Goal: Task Accomplishment & Management: Manage account settings

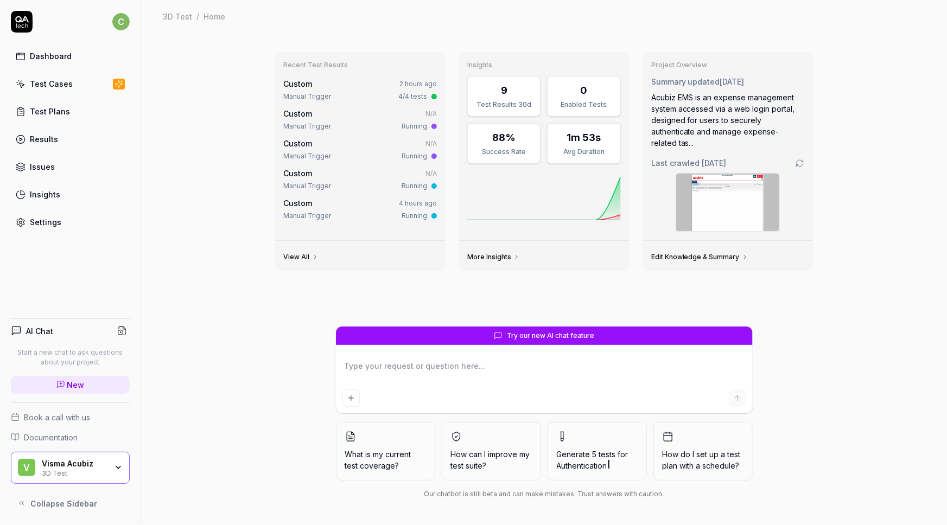
type textarea "*"
click at [46, 85] on div "Test Cases" at bounding box center [51, 83] width 43 height 11
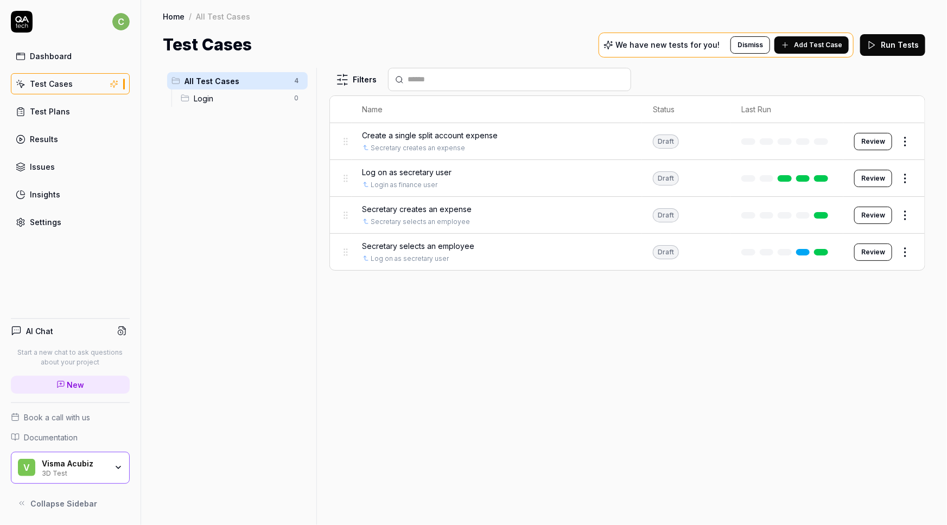
click at [48, 476] on div "3D Test" at bounding box center [74, 472] width 65 height 9
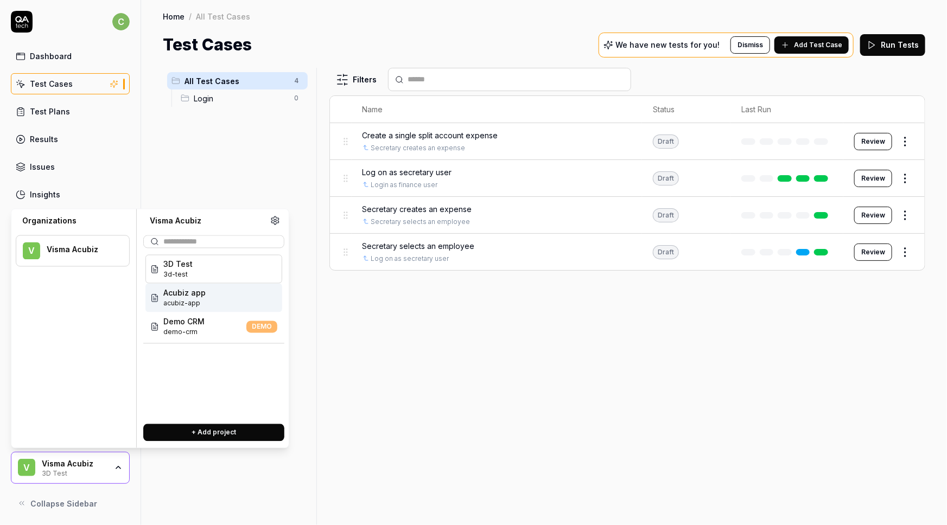
click at [194, 295] on span "Acubiz app" at bounding box center [184, 293] width 42 height 11
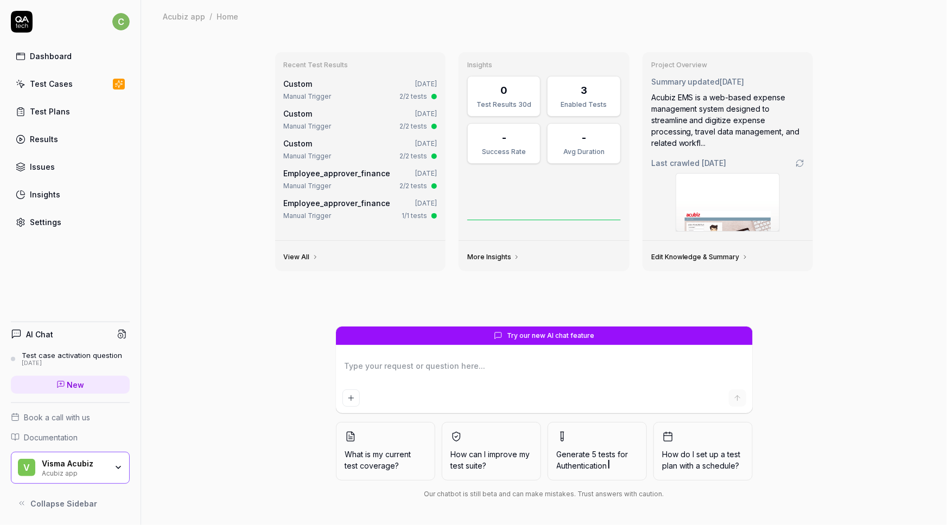
click at [41, 84] on div "Test Cases" at bounding box center [51, 83] width 43 height 11
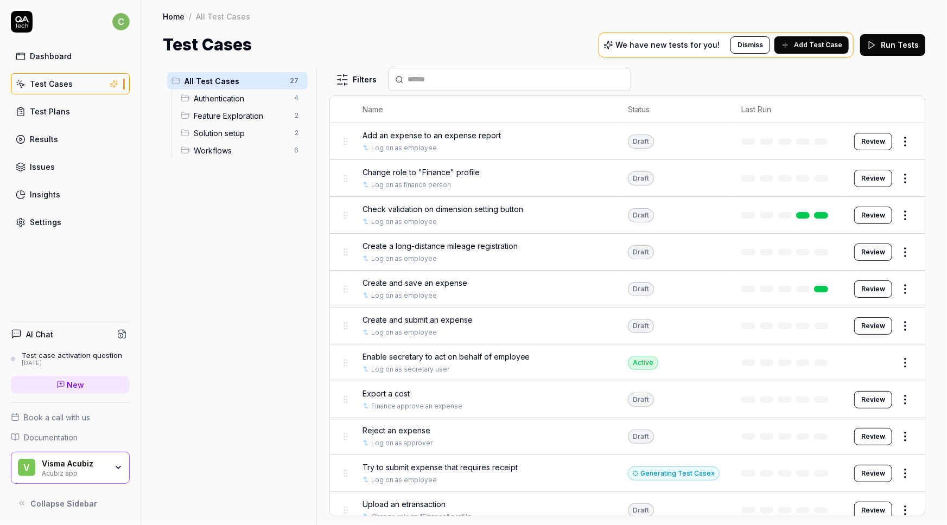
click at [84, 471] on div "Acubiz app" at bounding box center [74, 472] width 65 height 9
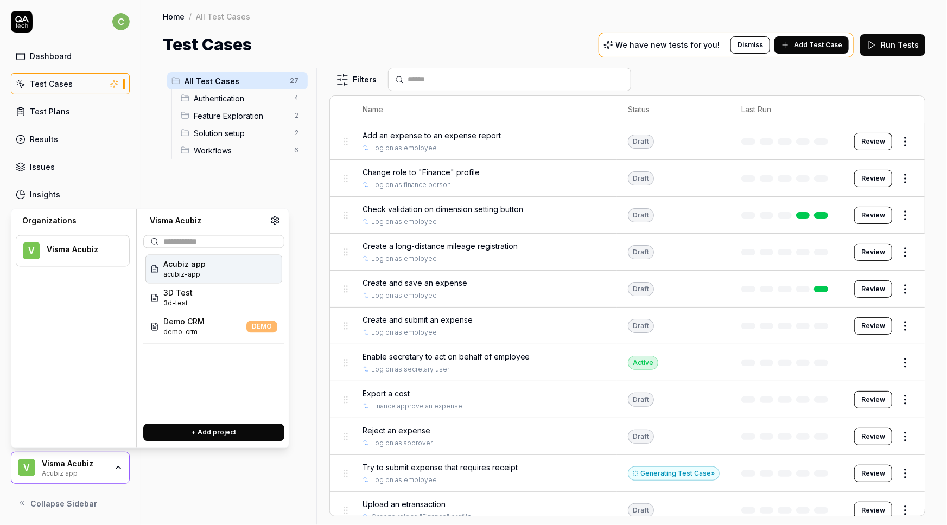
click at [201, 515] on div at bounding box center [237, 518] width 149 height 13
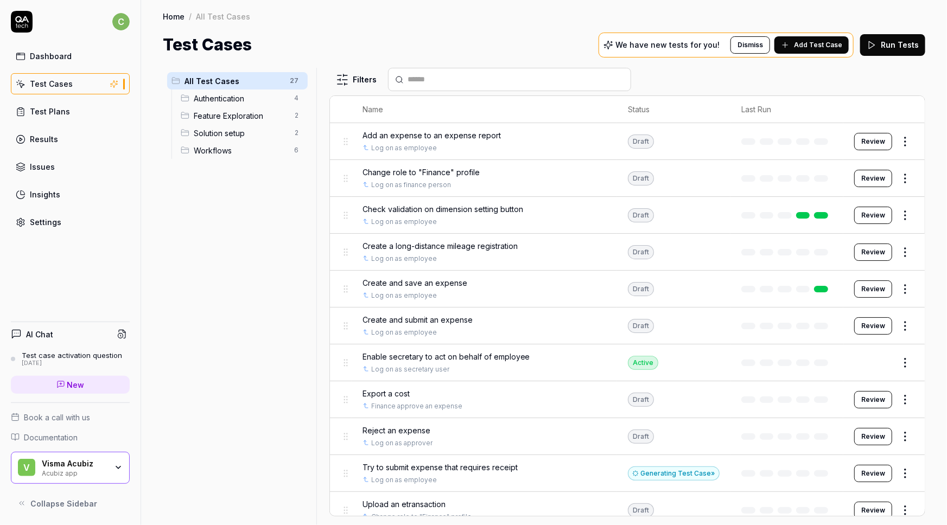
click at [400, 356] on span "Enable secretary to act on behalf of employee" at bounding box center [446, 356] width 168 height 11
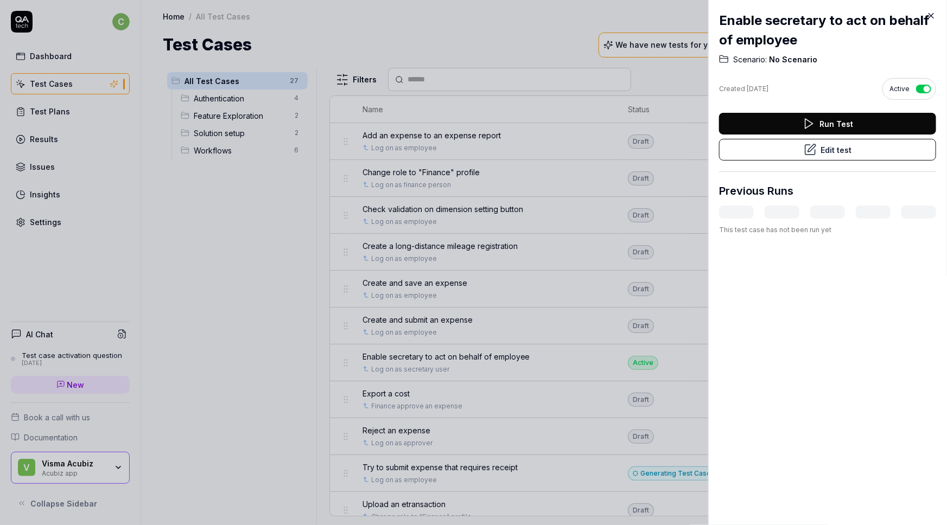
click at [826, 150] on button "Edit test" at bounding box center [827, 150] width 217 height 22
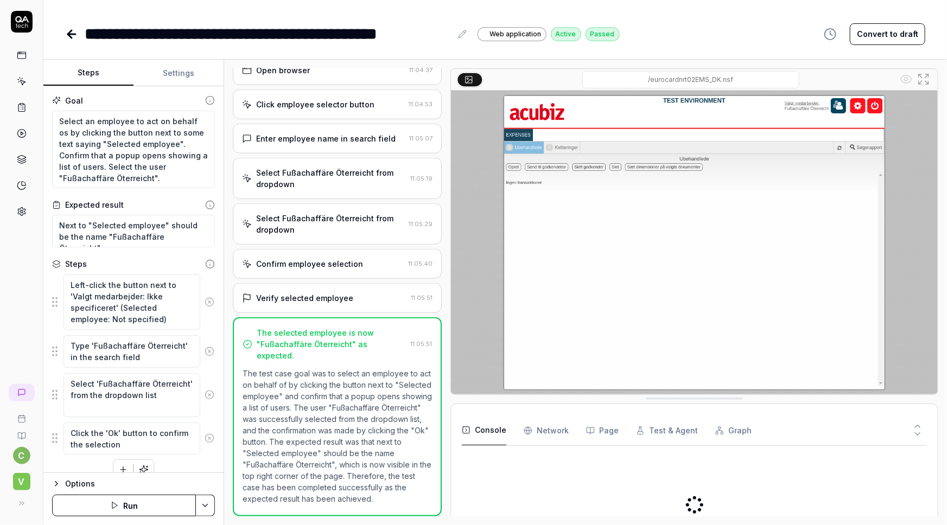
scroll to position [23, 0]
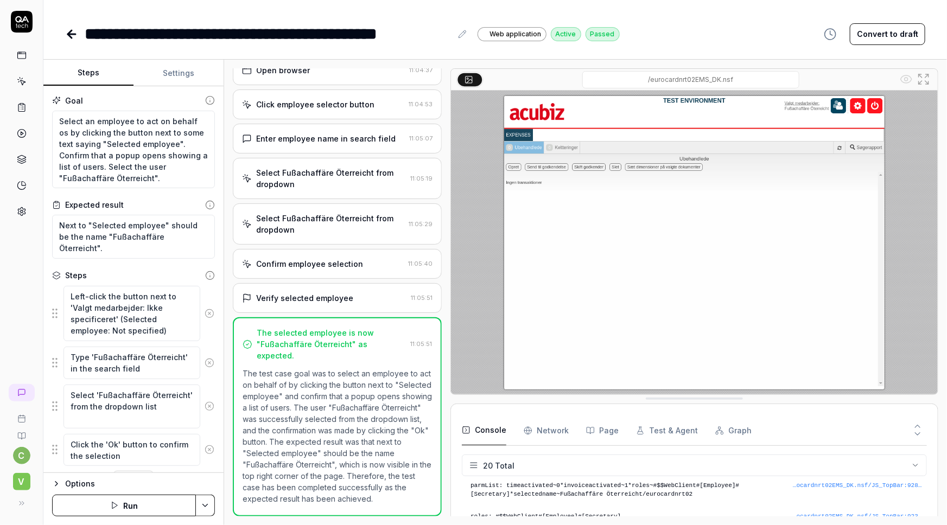
scroll to position [378, 0]
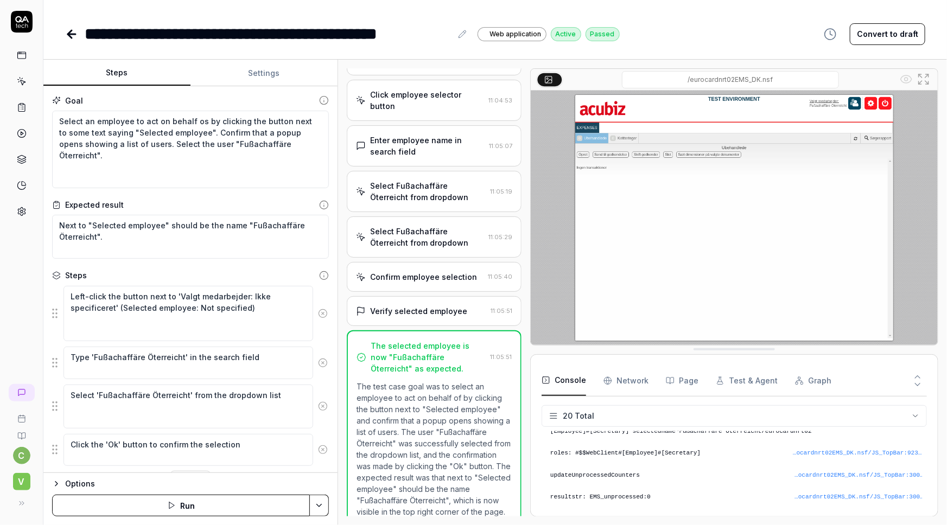
click at [337, 147] on div "Steps Settings Goal Select an employee to act on behalf os by clicking the butt…" at bounding box center [494, 293] width 903 height 466
click at [304, 148] on textarea "Select an employee to act on behalf os by clicking the button next to some text…" at bounding box center [190, 150] width 277 height 78
drag, startPoint x: 303, startPoint y: 149, endPoint x: 54, endPoint y: 116, distance: 251.2
click at [54, 116] on textarea "Select an employee to act on behalf os by clicking the button next to some text…" at bounding box center [190, 150] width 277 height 78
click at [171, 151] on textarea "Select an employee to act on behalf os by clicking the button next to some text…" at bounding box center [190, 150] width 277 height 78
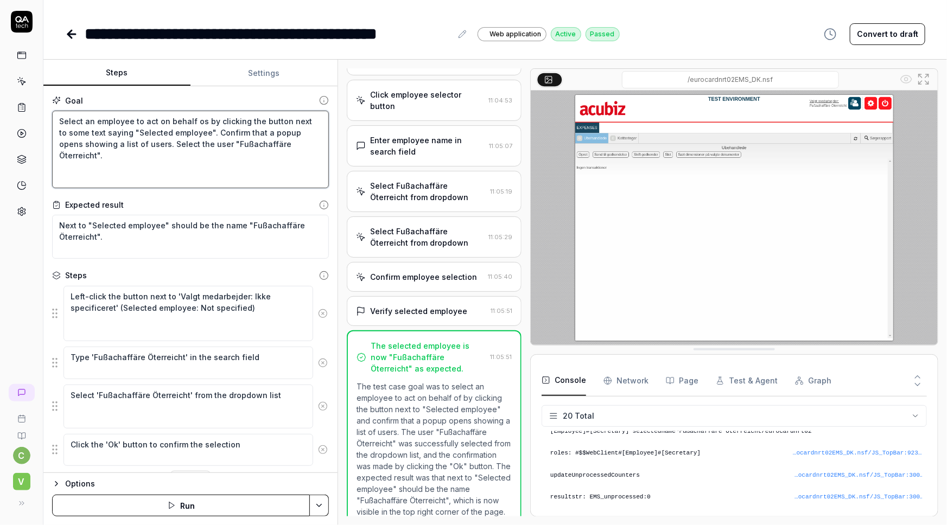
drag, startPoint x: 313, startPoint y: 144, endPoint x: 53, endPoint y: 119, distance: 260.5
click at [53, 119] on textarea "Select an employee to act on behalf os by clicking the button next to some text…" at bounding box center [190, 150] width 277 height 78
click at [307, 148] on textarea "Select an employee to act on behalf os by clicking the button next to some text…" at bounding box center [190, 150] width 277 height 78
drag, startPoint x: 308, startPoint y: 144, endPoint x: 60, endPoint y: 119, distance: 248.7
click at [60, 119] on textarea "Select an employee to act on behalf os by clicking the button next to some text…" at bounding box center [190, 150] width 277 height 78
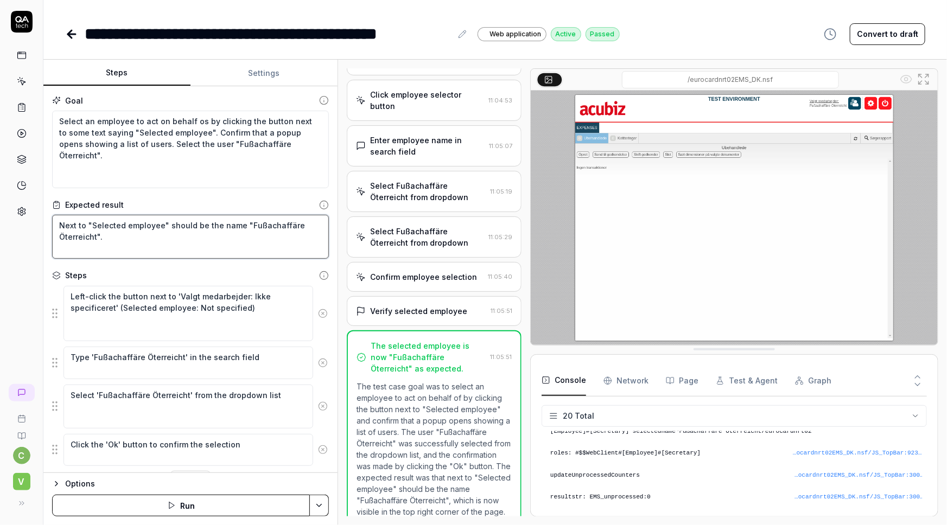
click at [144, 237] on textarea "Next to "Selected employee" should be the name "Fußachaffäre Öterreicht"." at bounding box center [190, 237] width 277 height 44
drag, startPoint x: 73, startPoint y: 230, endPoint x: 214, endPoint y: 249, distance: 142.4
click at [214, 249] on textarea "Next to "Selected employee" should be the name "Fußachaffäre Öterreicht"." at bounding box center [190, 237] width 277 height 44
click at [222, 246] on textarea "Next to "Selected employee" should be the name "Fußachaffäre Öterreicht"." at bounding box center [190, 237] width 277 height 44
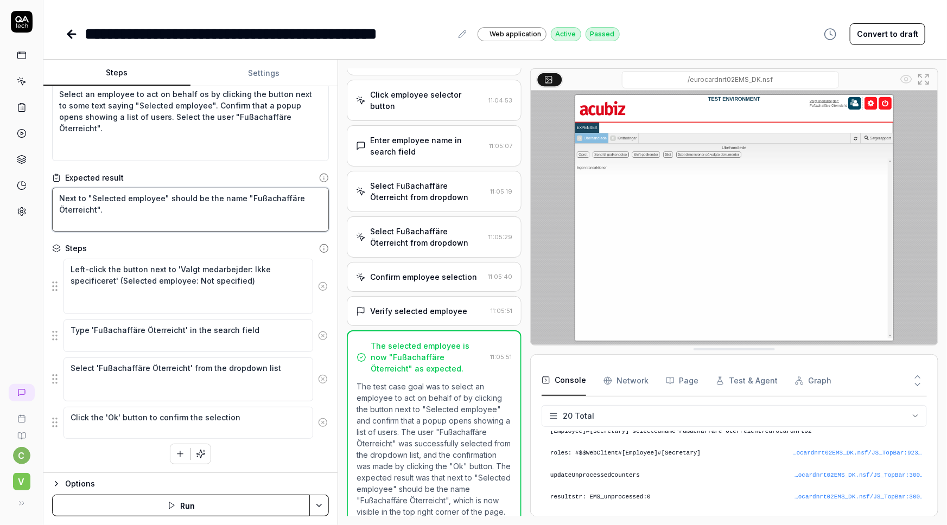
scroll to position [0, 0]
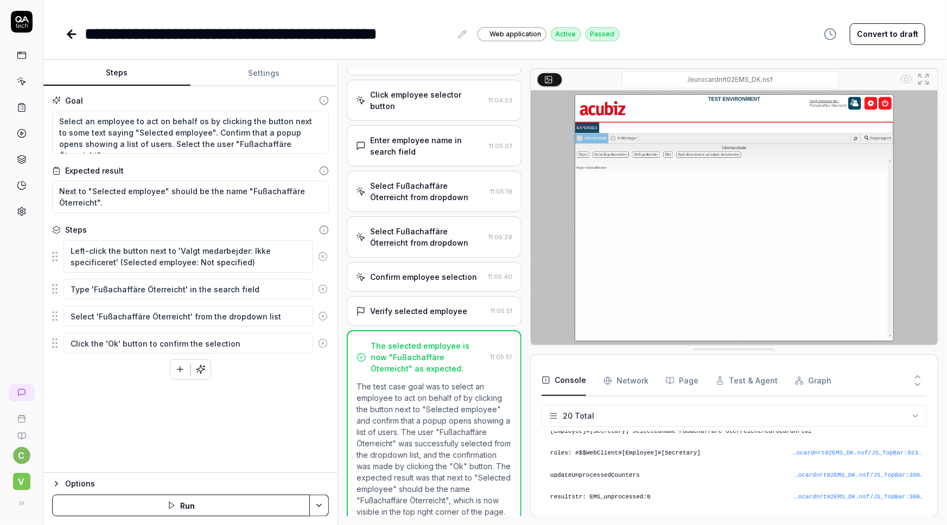
click at [25, 482] on span "V" at bounding box center [21, 481] width 17 height 17
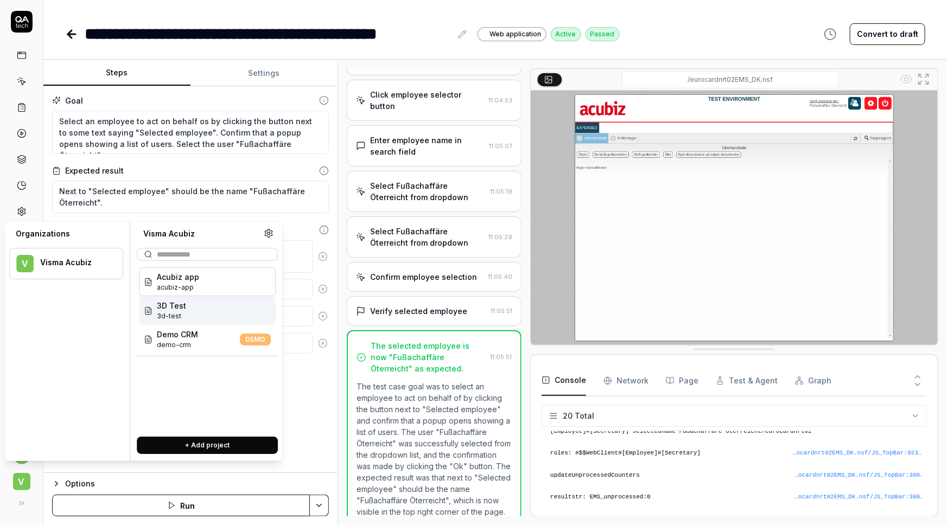
click at [180, 305] on span "3D Test" at bounding box center [171, 305] width 29 height 11
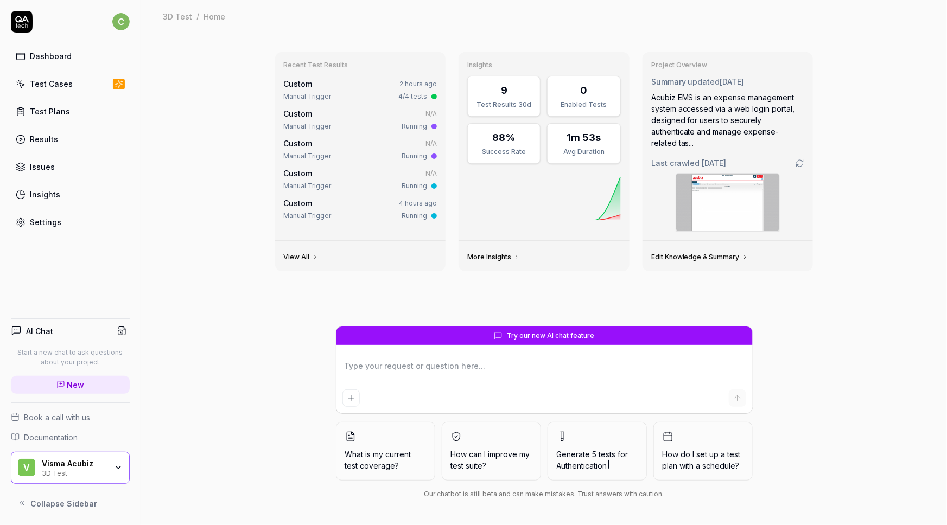
click at [49, 80] on div "Test Cases" at bounding box center [51, 83] width 43 height 11
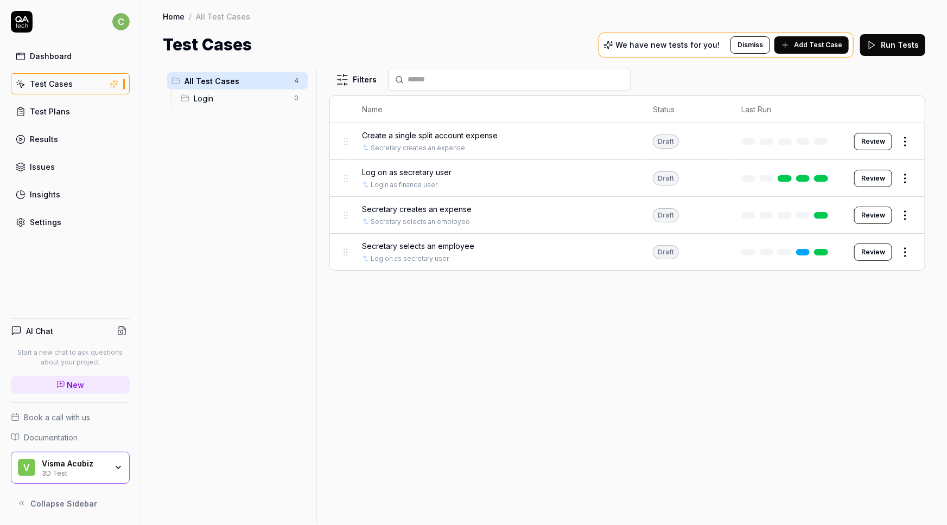
click at [432, 134] on span "Create a single split account expense" at bounding box center [430, 135] width 136 height 11
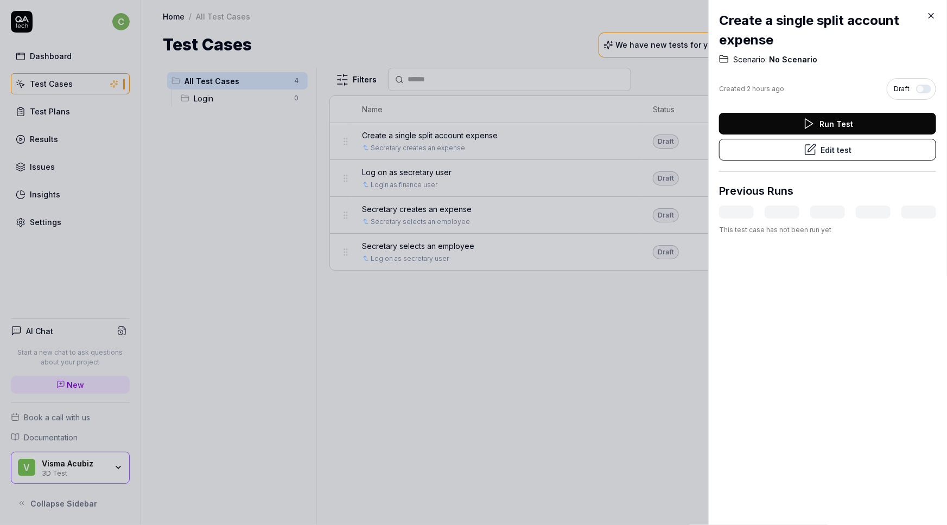
click at [819, 155] on button "Edit test" at bounding box center [827, 150] width 217 height 22
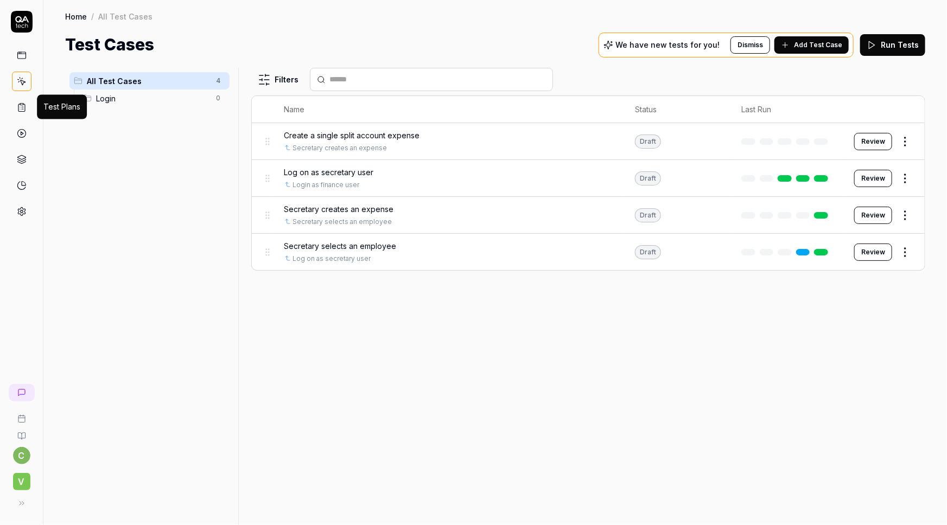
click at [24, 111] on icon at bounding box center [22, 108] width 10 height 10
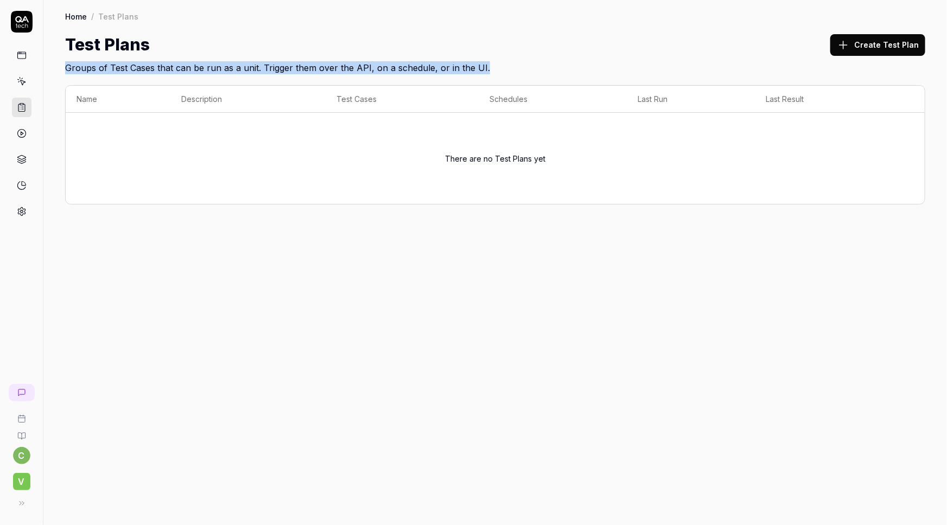
drag, startPoint x: 66, startPoint y: 68, endPoint x: 493, endPoint y: 69, distance: 427.6
click at [493, 69] on h2 "Groups of Test Cases that can be run as a unit. Trigger them over the API, on a…" at bounding box center [495, 65] width 860 height 17
click at [21, 80] on icon at bounding box center [22, 82] width 10 height 10
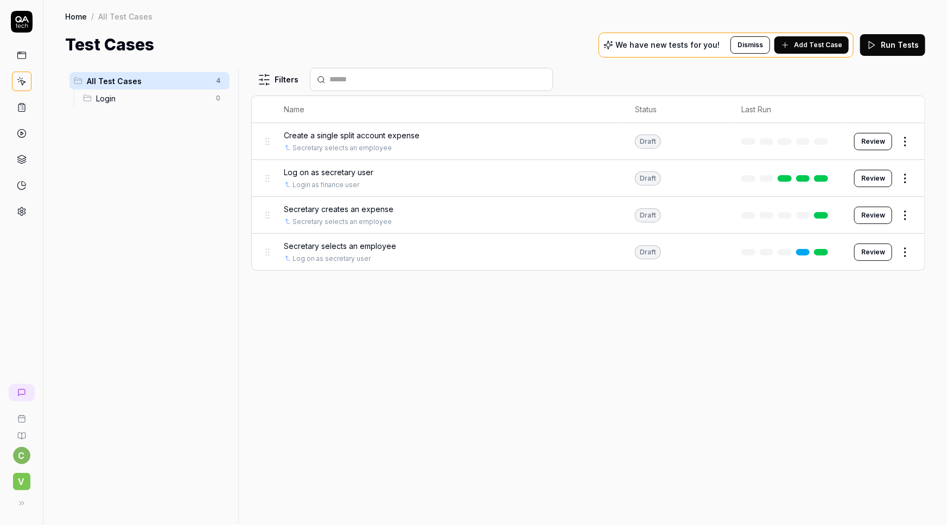
click at [343, 137] on span "Create a single split account expense" at bounding box center [352, 135] width 136 height 11
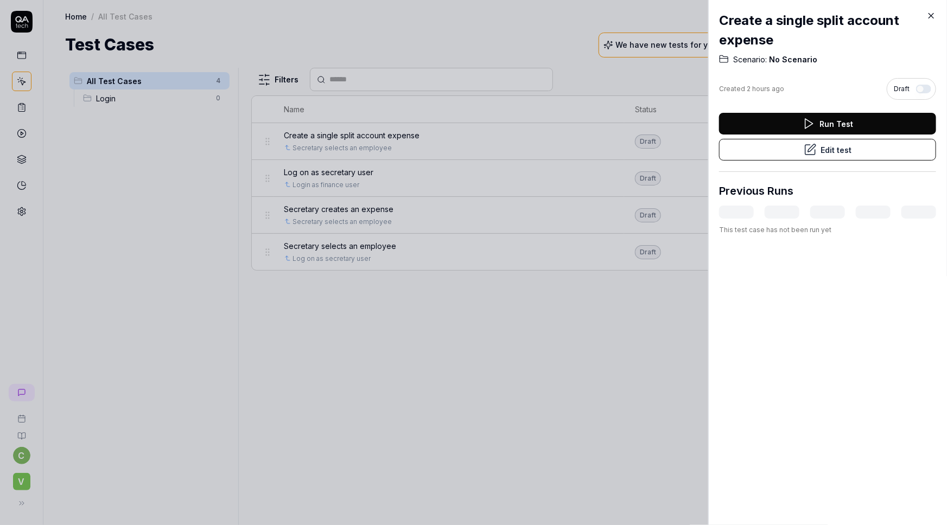
click at [836, 146] on button "Edit test" at bounding box center [827, 150] width 217 height 22
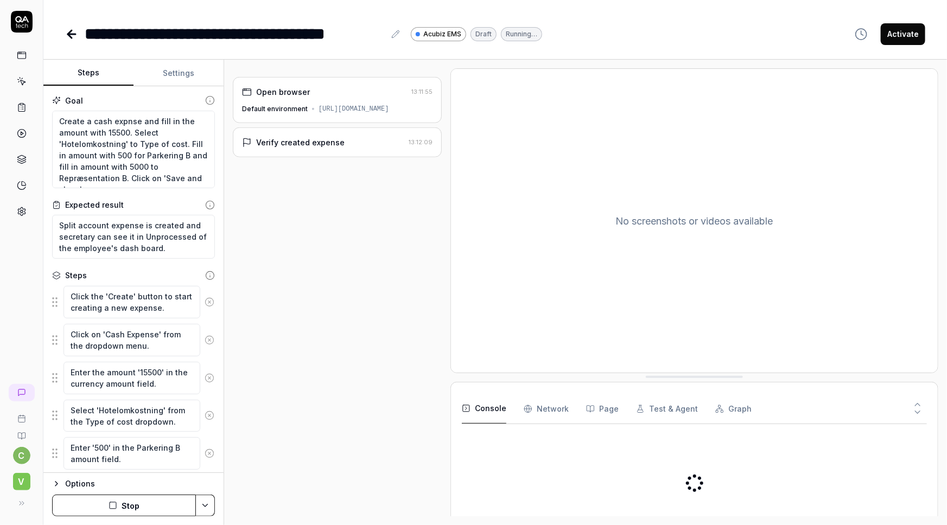
scroll to position [148, 0]
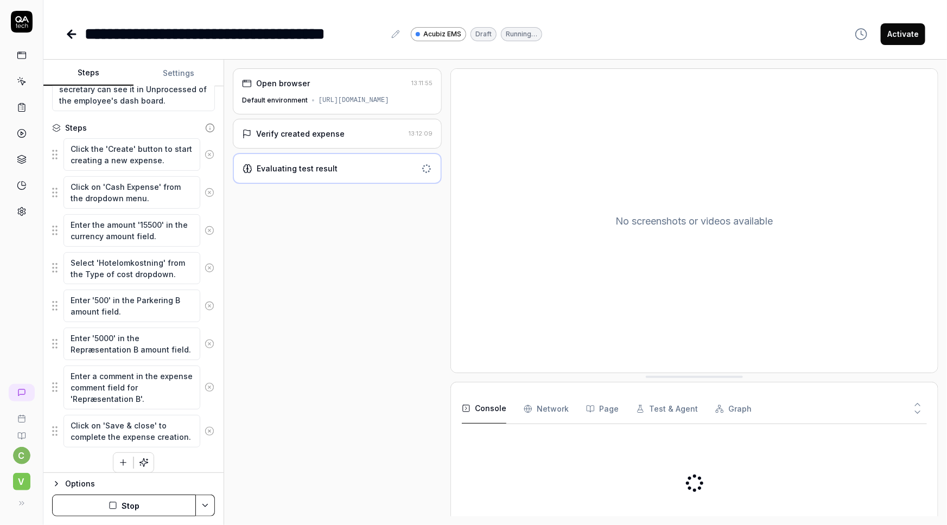
click at [165, 68] on button "Settings" at bounding box center [178, 73] width 90 height 26
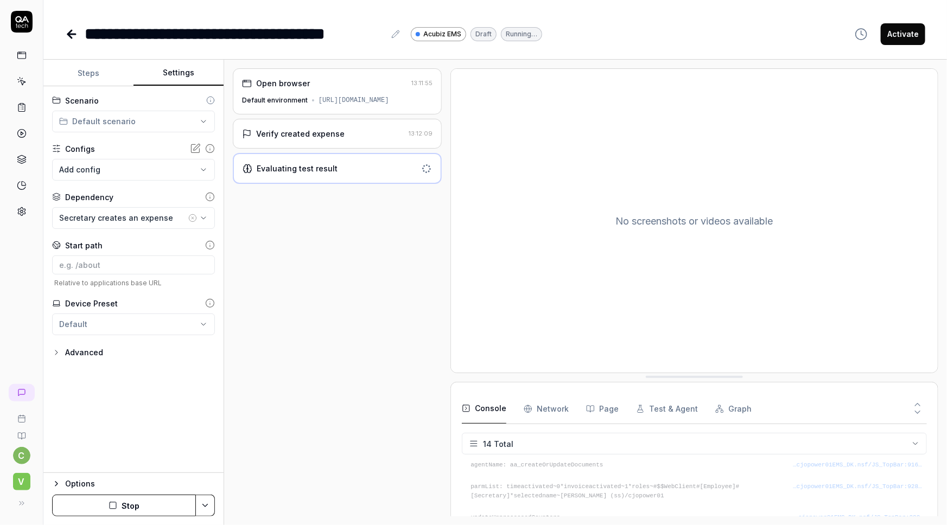
scroll to position [238, 0]
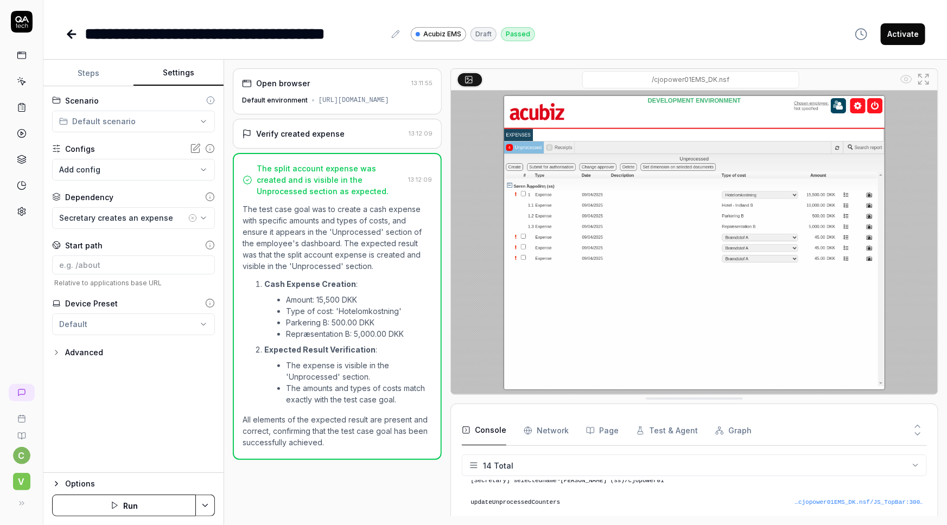
click at [71, 31] on icon at bounding box center [70, 34] width 4 height 8
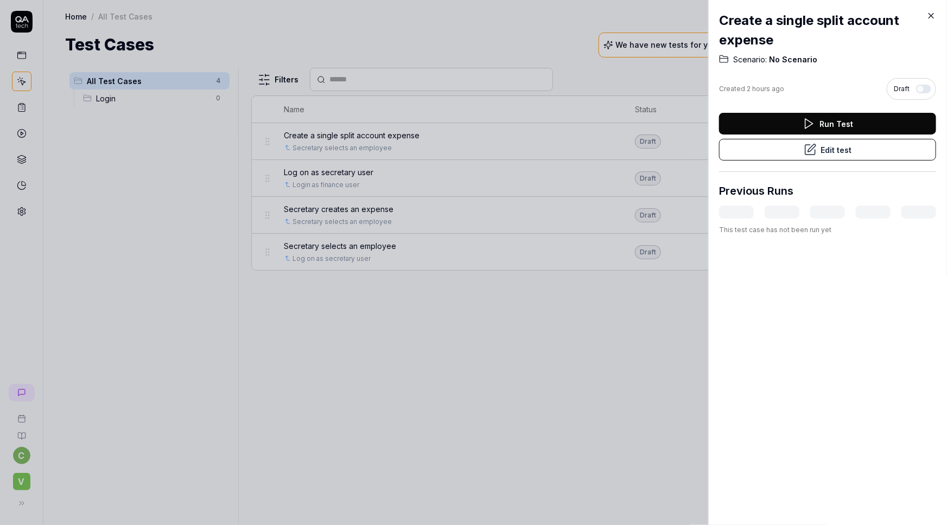
click at [932, 15] on icon at bounding box center [931, 16] width 10 height 10
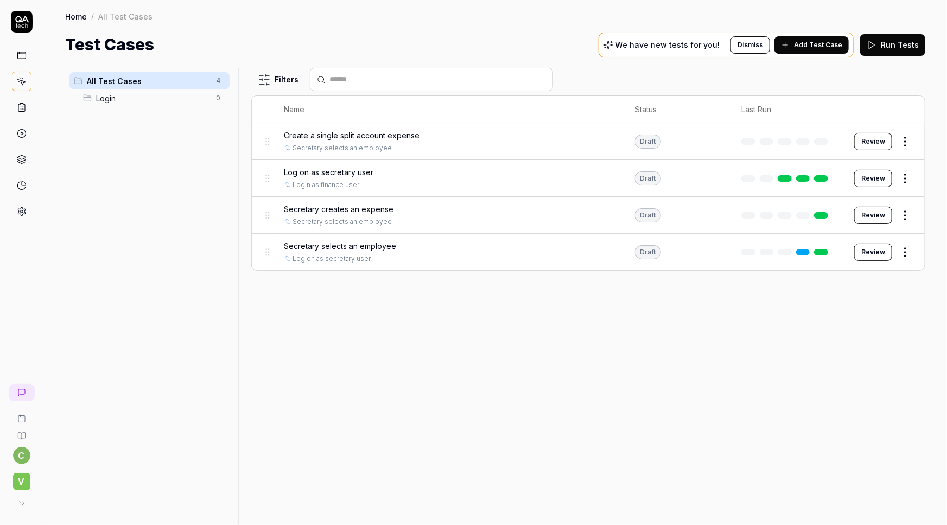
click at [20, 481] on span "V" at bounding box center [21, 481] width 17 height 17
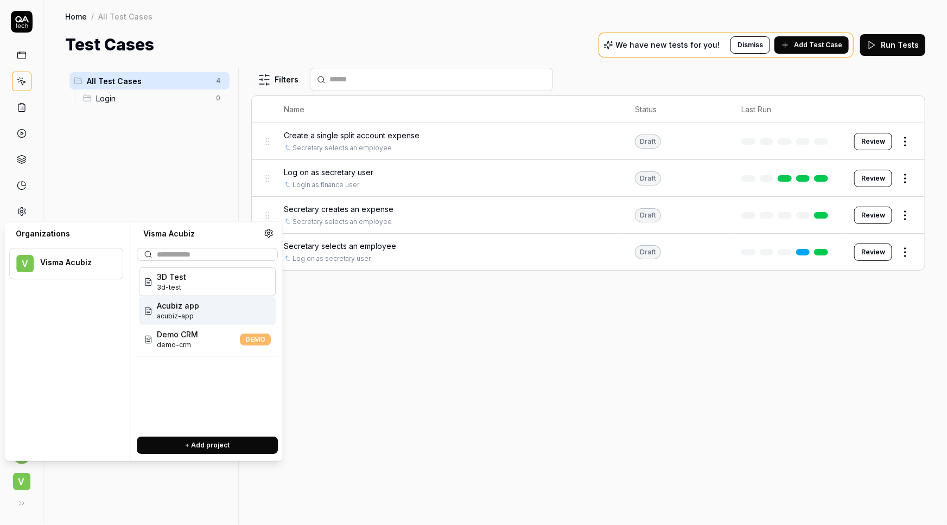
click at [182, 306] on span "Acubiz app" at bounding box center [178, 305] width 42 height 11
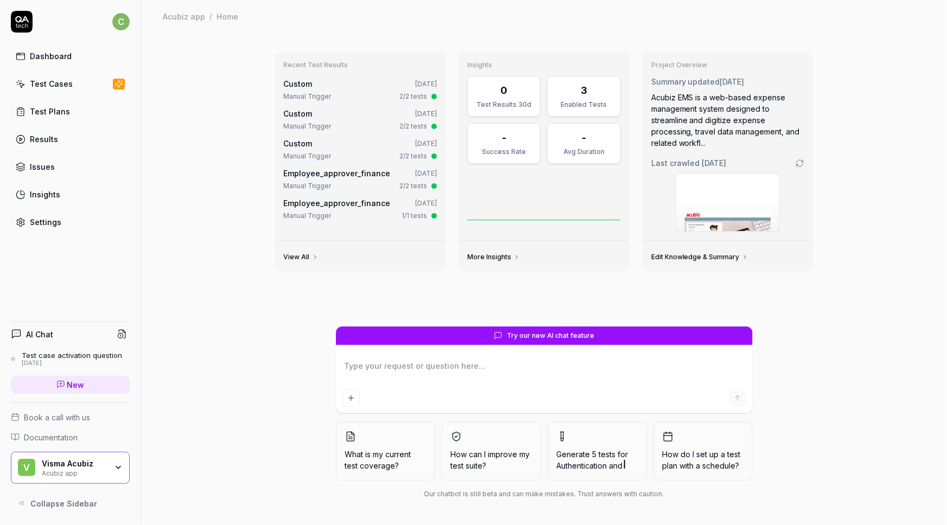
click at [53, 88] on div "Test Cases" at bounding box center [51, 83] width 43 height 11
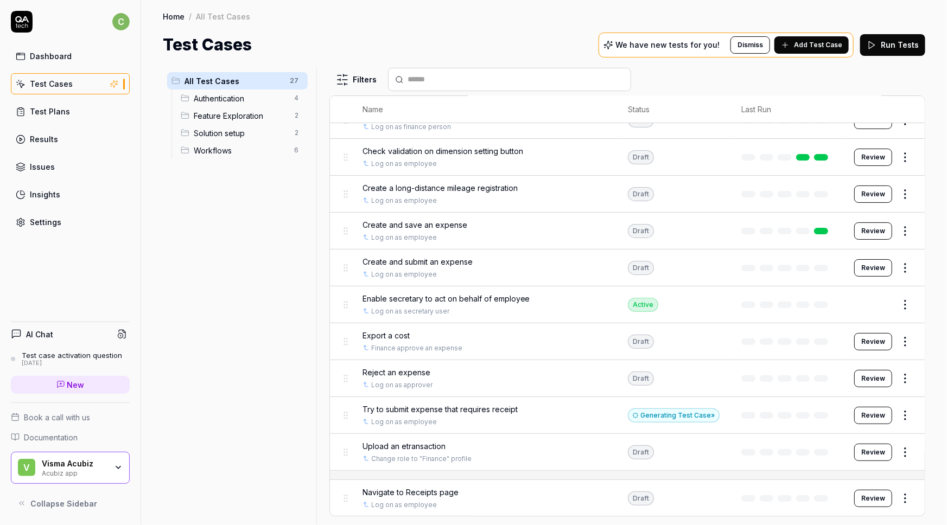
scroll to position [49, 0]
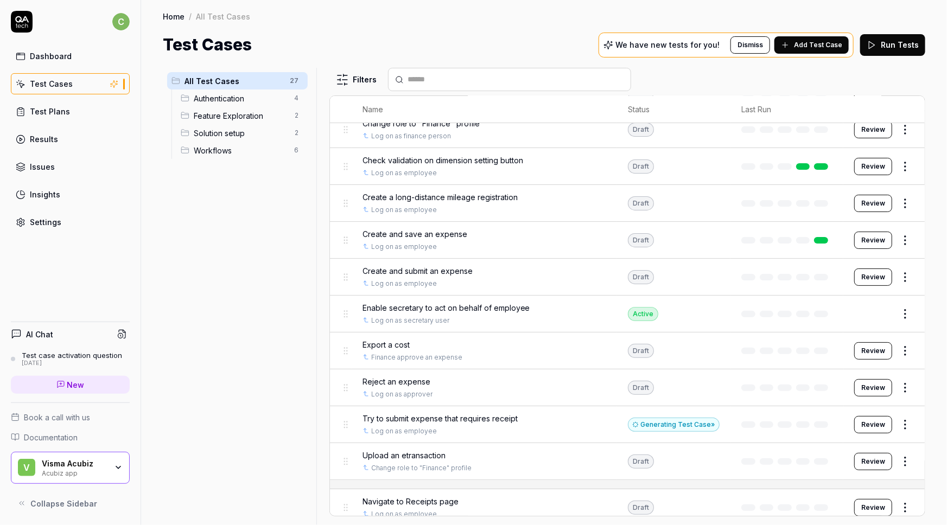
click at [436, 233] on span "Create and save an expense" at bounding box center [414, 233] width 105 height 11
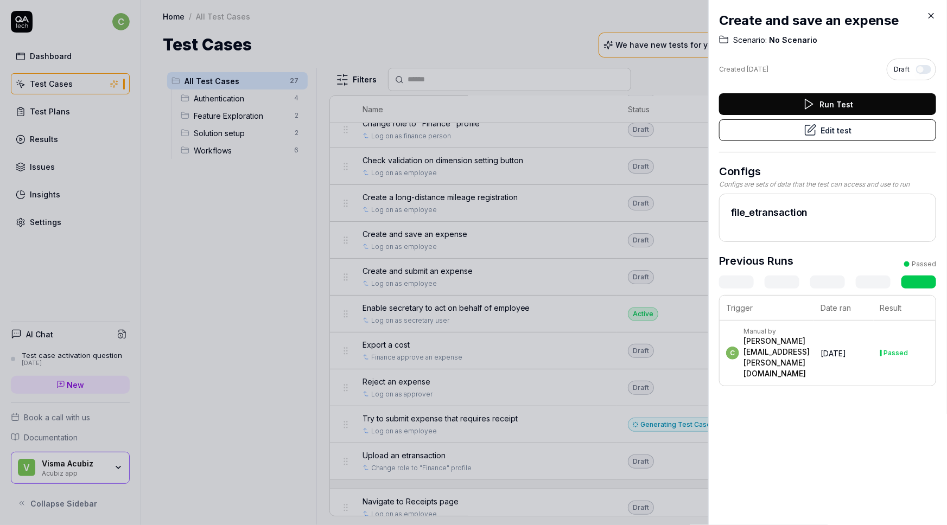
click at [836, 135] on button "Edit test" at bounding box center [827, 130] width 217 height 22
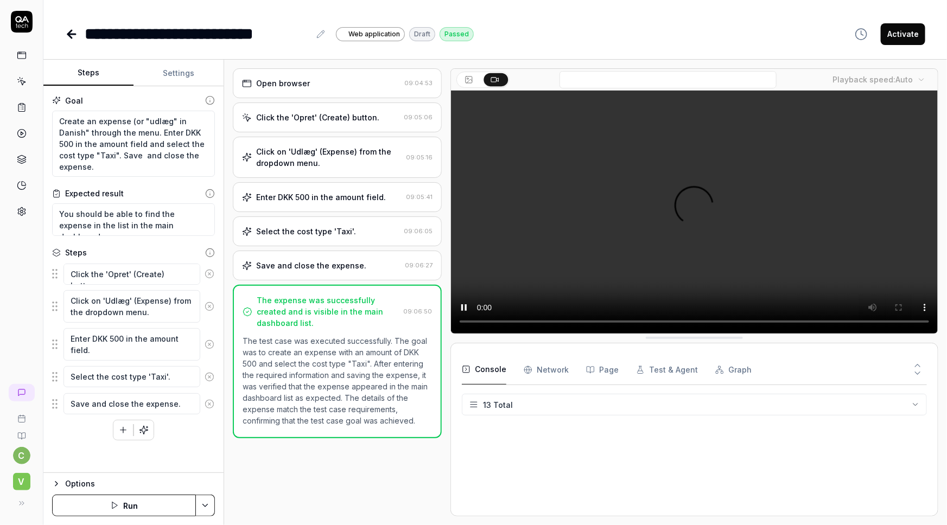
scroll to position [215, 0]
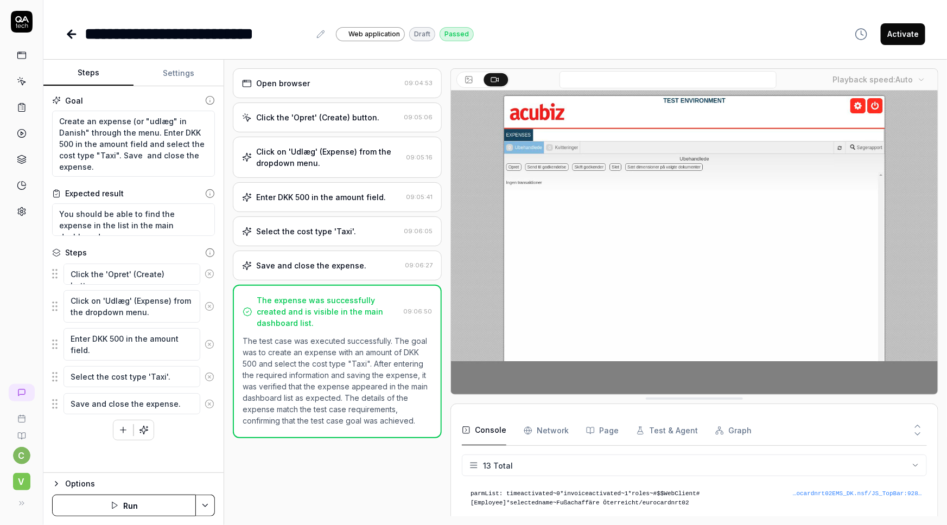
click at [71, 38] on icon at bounding box center [70, 34] width 4 height 8
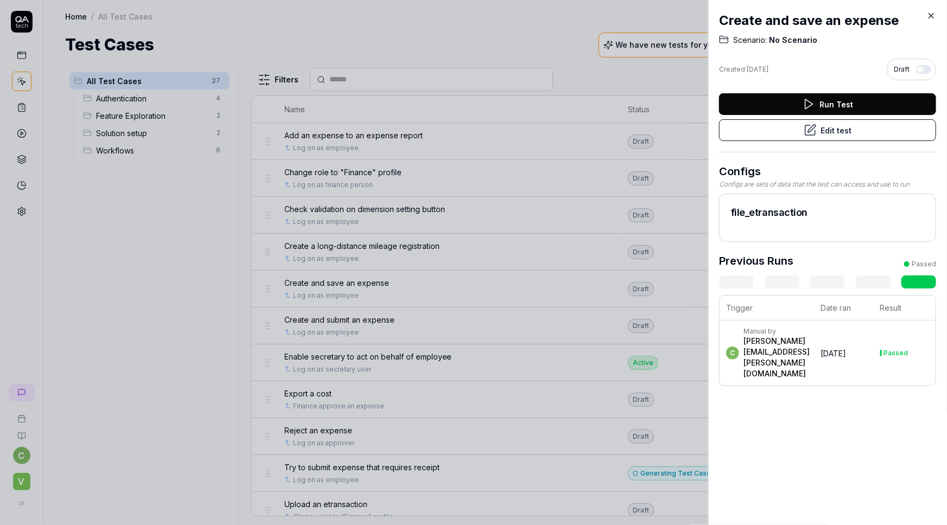
click at [932, 18] on icon at bounding box center [931, 16] width 10 height 10
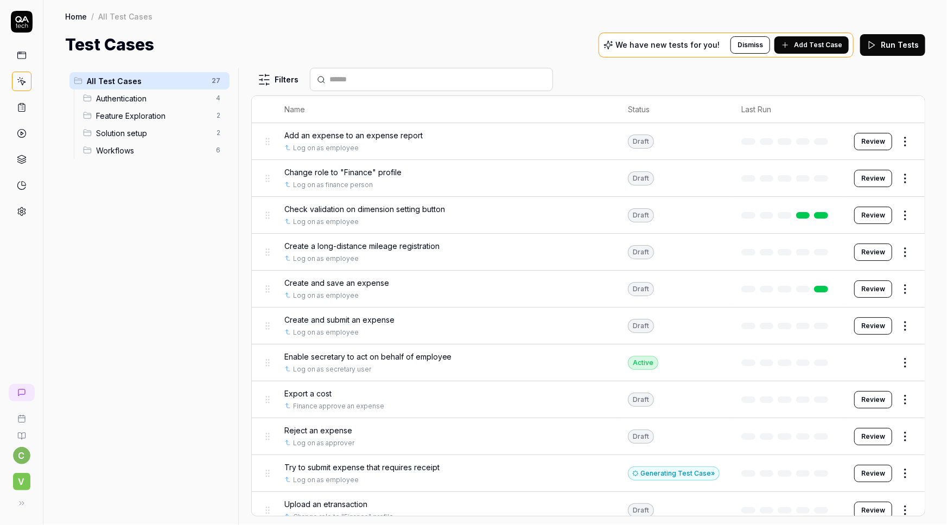
click at [377, 319] on span "Create and submit an expense" at bounding box center [339, 319] width 110 height 11
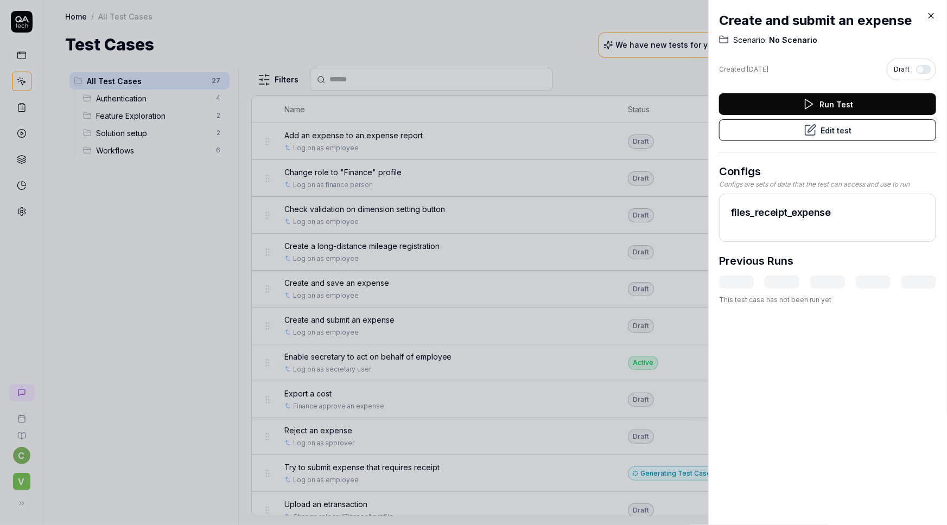
click at [829, 132] on button "Edit test" at bounding box center [827, 130] width 217 height 22
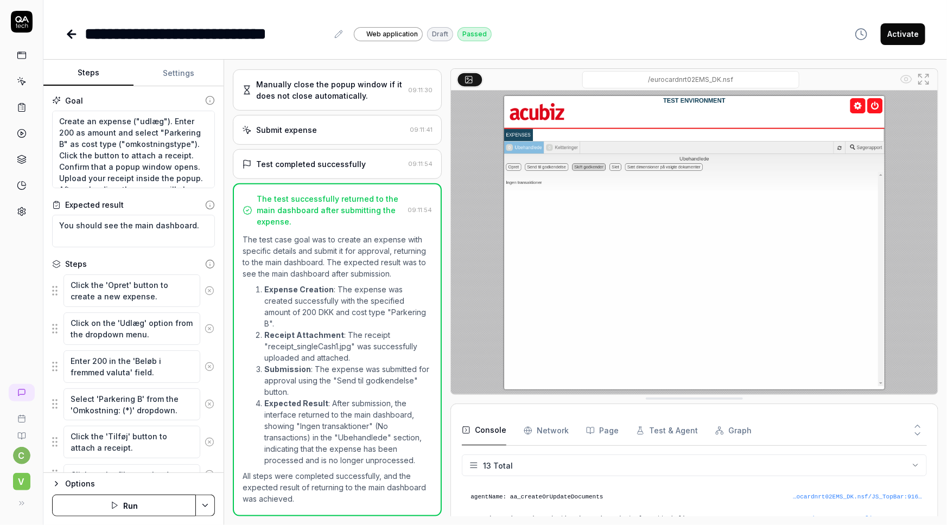
scroll to position [215, 0]
click at [73, 35] on icon at bounding box center [71, 34] width 13 height 13
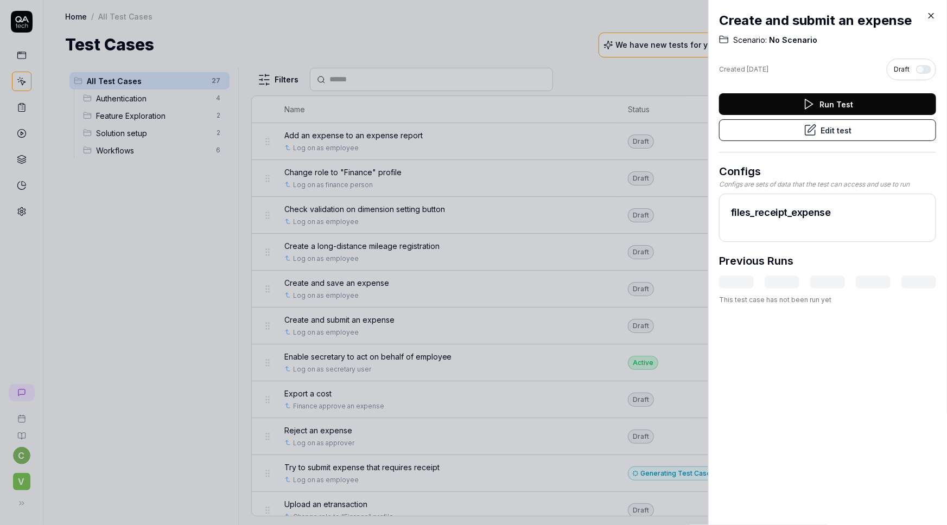
click at [935, 13] on icon at bounding box center [931, 16] width 10 height 10
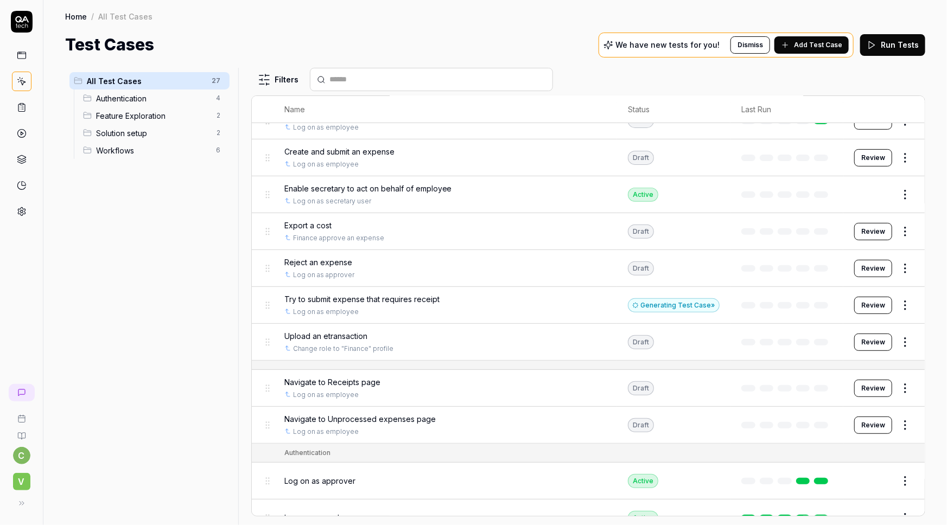
scroll to position [197, 0]
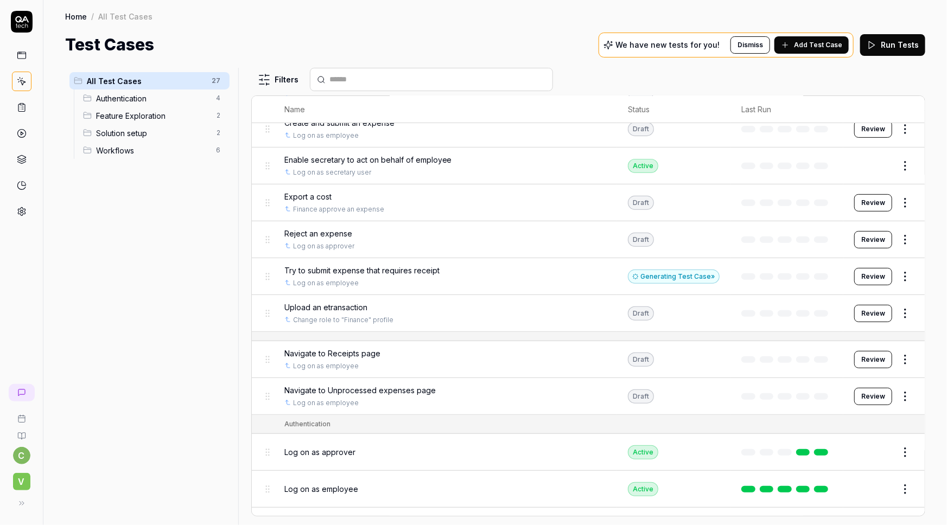
click at [416, 270] on span "Try to submit expense that requires receipt" at bounding box center [361, 270] width 155 height 11
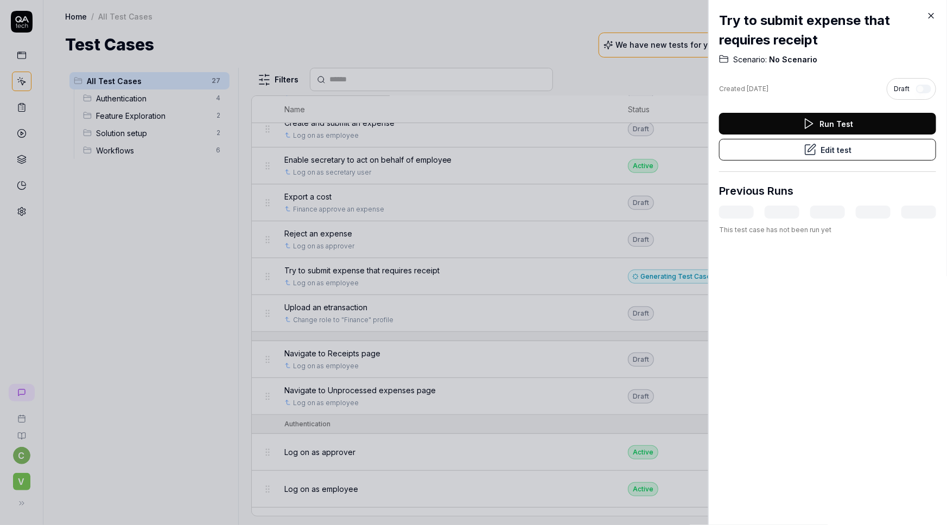
click at [820, 151] on button "Edit test" at bounding box center [827, 150] width 217 height 22
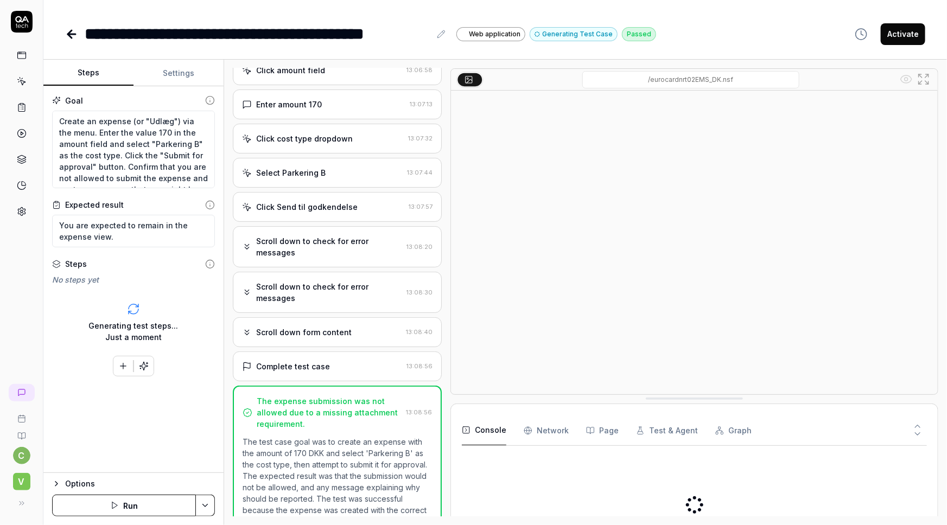
scroll to position [380, 0]
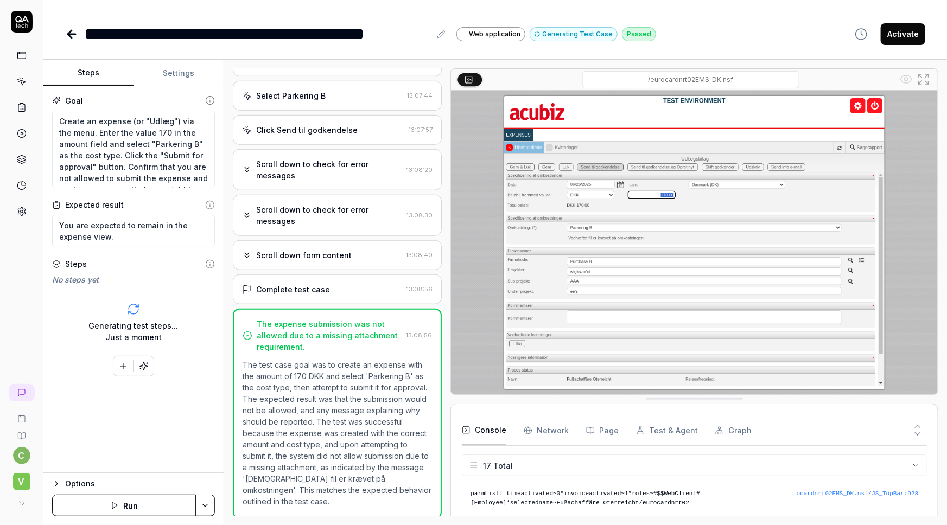
scroll to position [22, 0]
click at [72, 35] on icon at bounding box center [71, 34] width 13 height 13
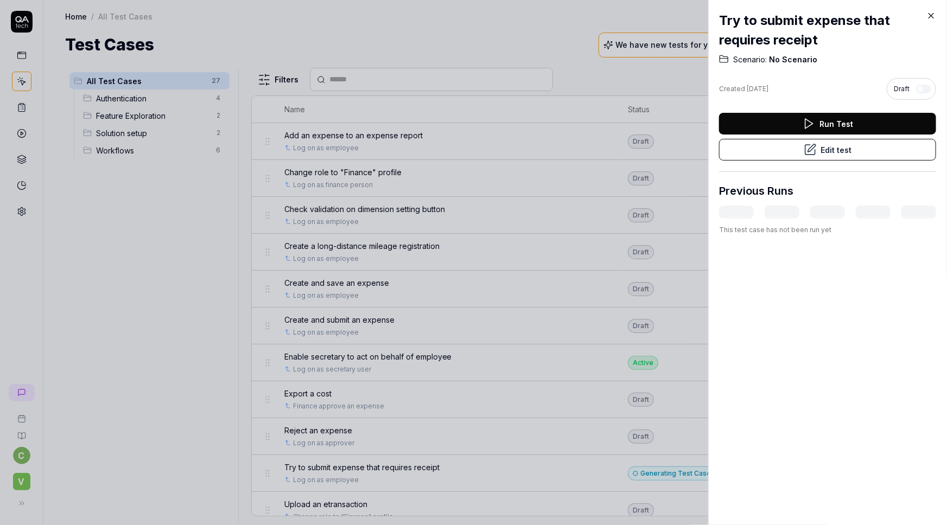
click at [933, 18] on icon at bounding box center [931, 16] width 10 height 10
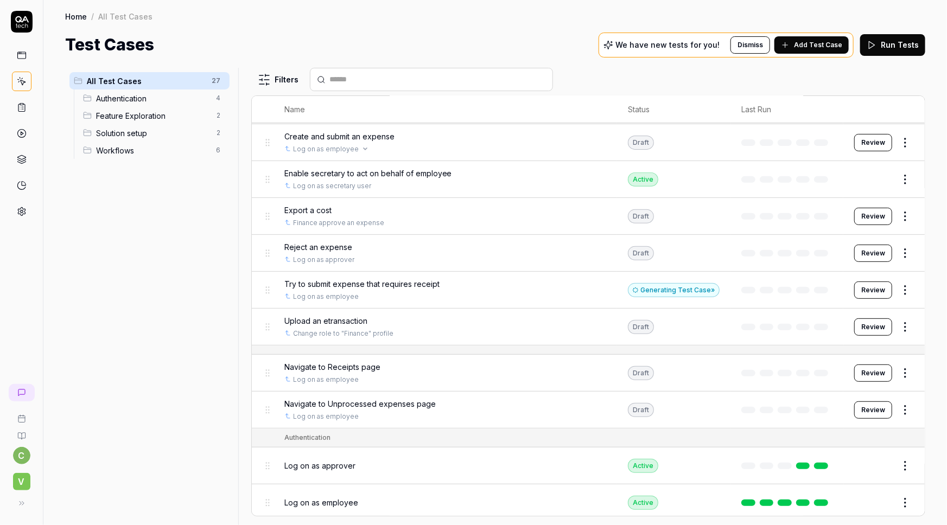
scroll to position [246, 0]
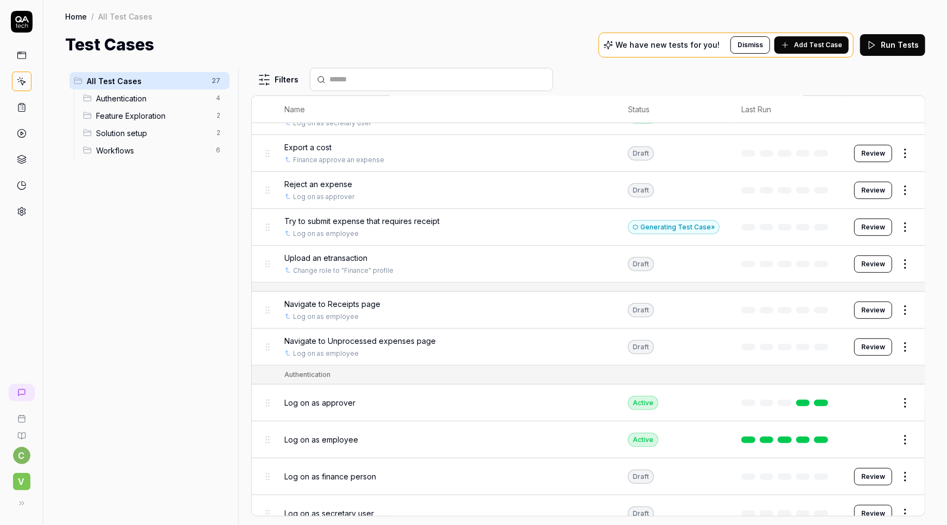
click at [27, 482] on span "V" at bounding box center [21, 481] width 17 height 17
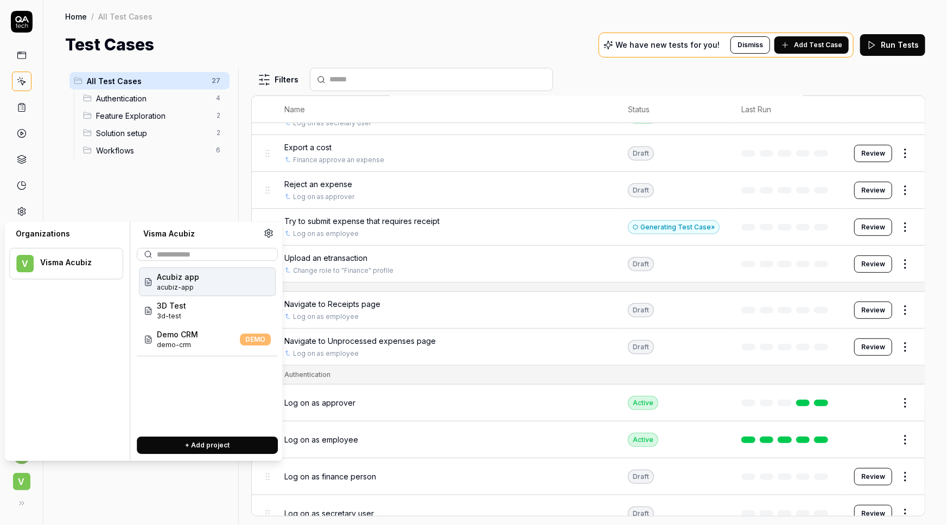
click at [177, 288] on span "acubiz-app" at bounding box center [178, 288] width 42 height 10
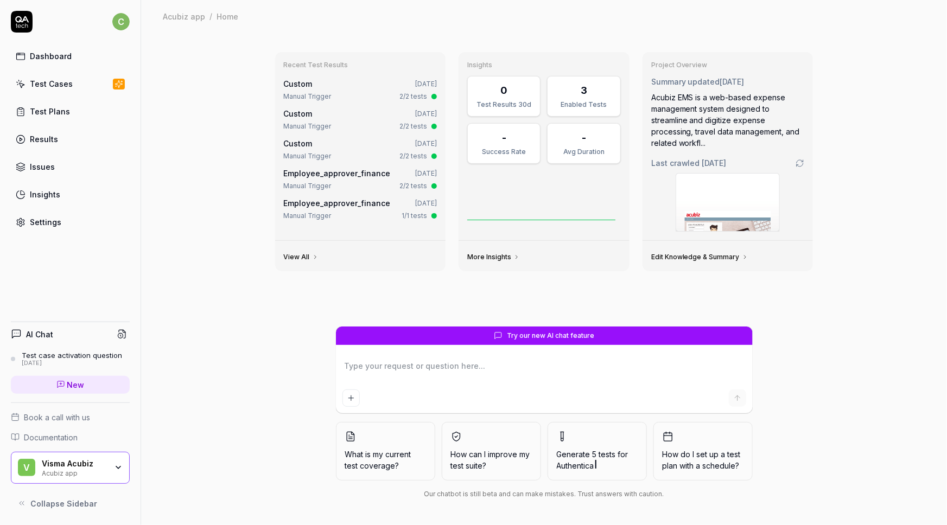
click at [43, 471] on div "Acubiz app" at bounding box center [74, 472] width 65 height 9
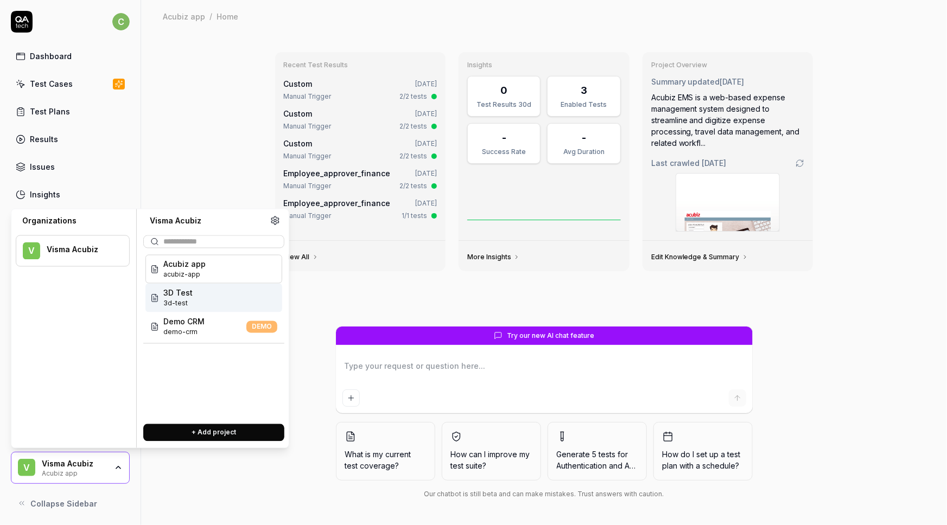
click at [202, 300] on div "3D Test 3d-test" at bounding box center [213, 298] width 137 height 29
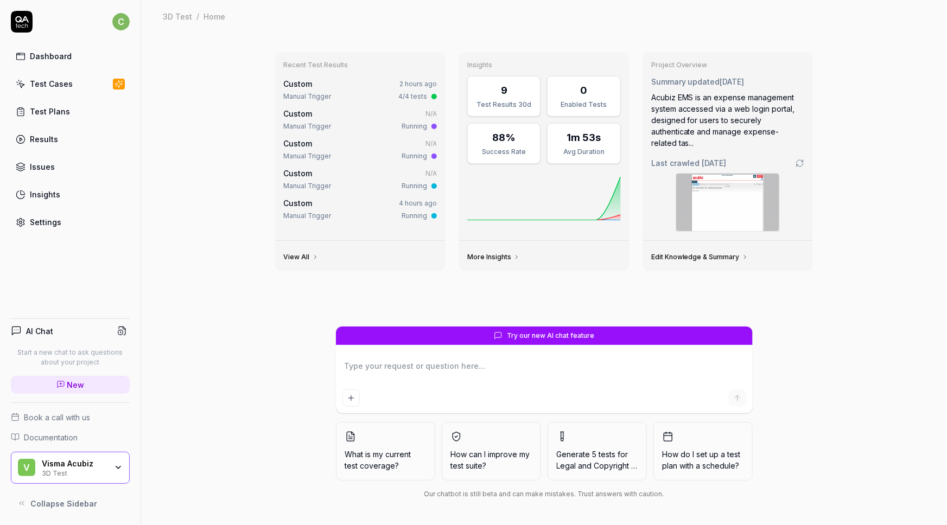
click at [50, 220] on div "Settings" at bounding box center [45, 221] width 31 height 11
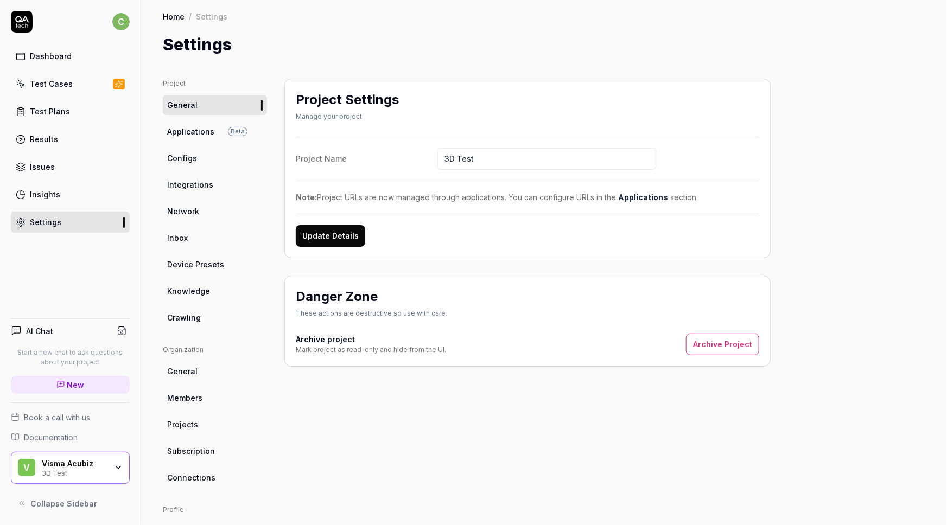
click at [181, 161] on span "Configs" at bounding box center [182, 157] width 30 height 11
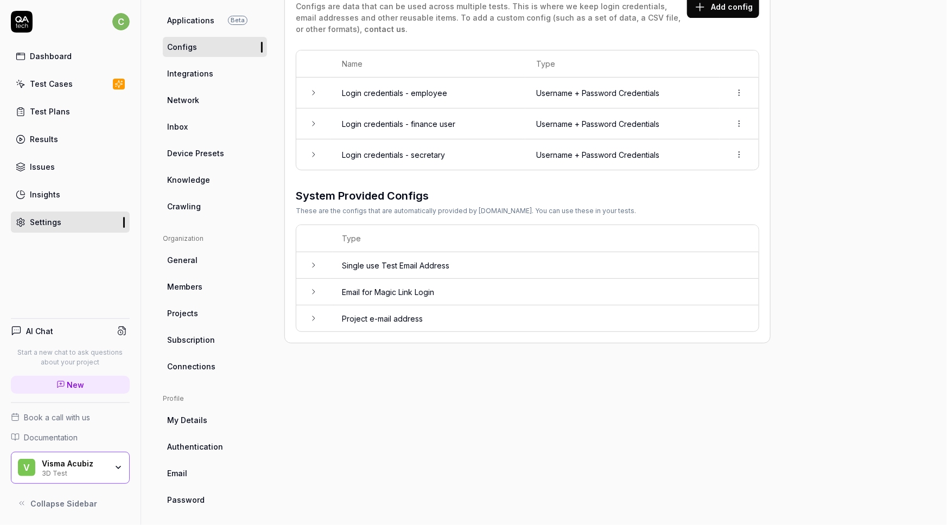
scroll to position [117, 0]
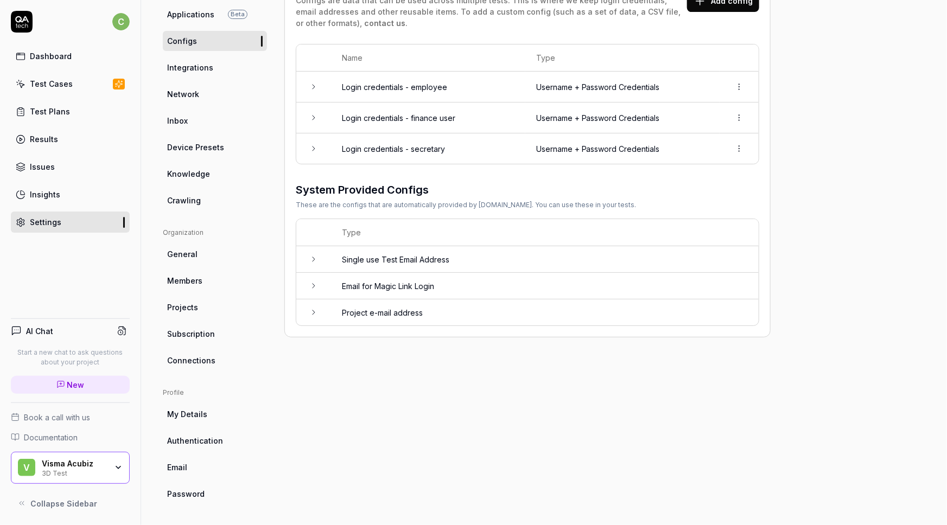
click at [717, 5] on button "Add config" at bounding box center [723, 1] width 72 height 22
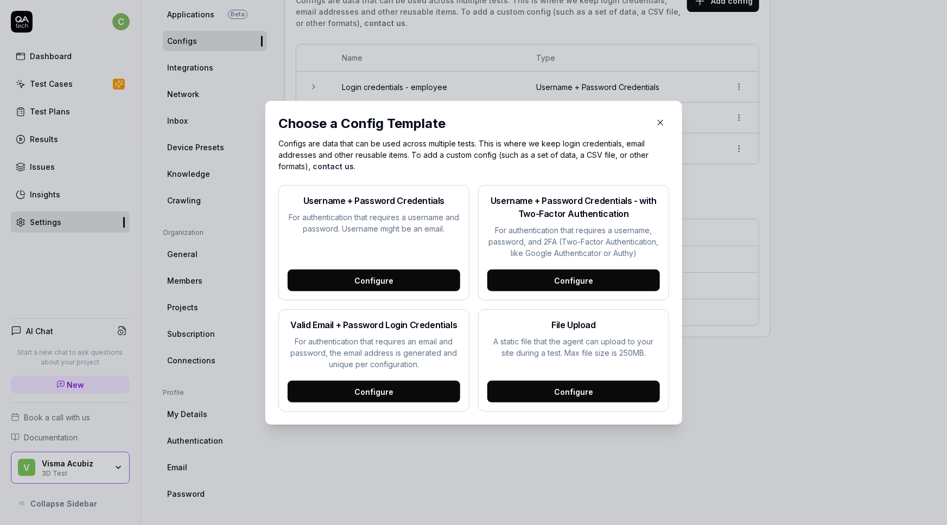
click at [655, 122] on icon "button" at bounding box center [660, 123] width 10 height 10
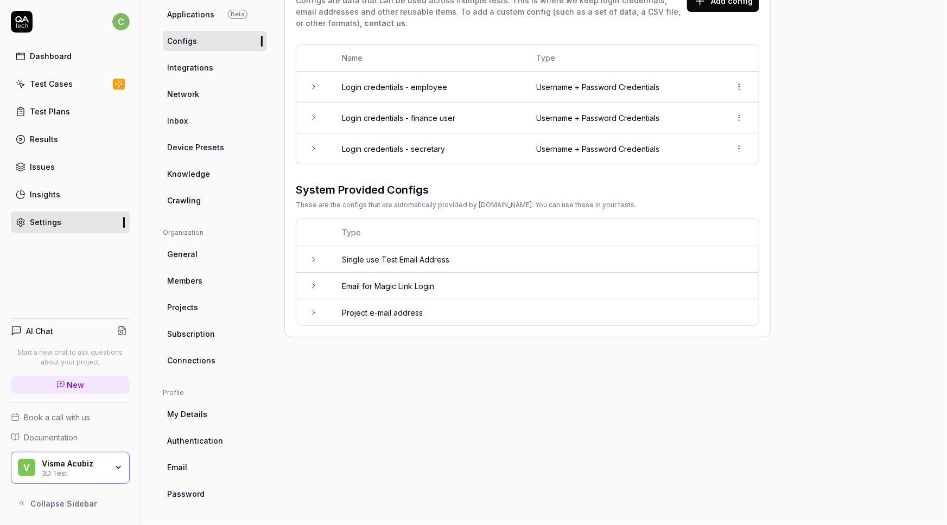
scroll to position [18, 0]
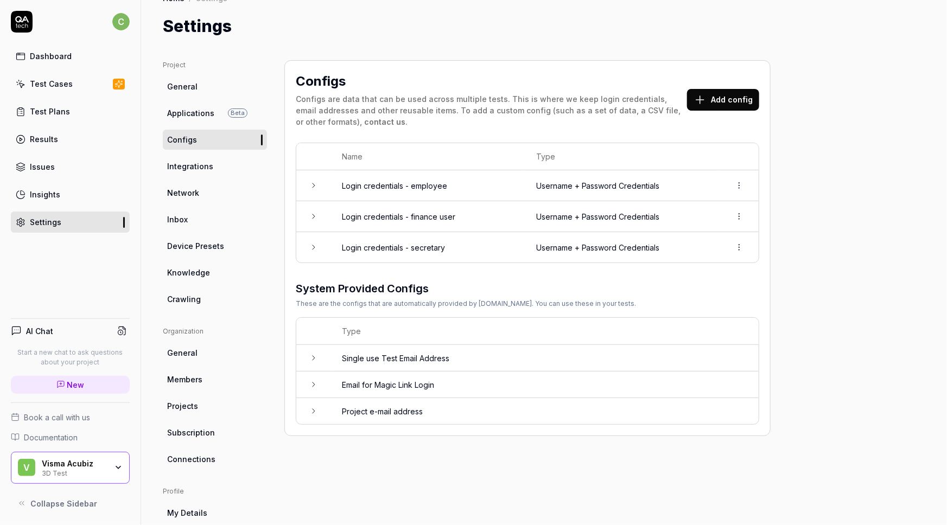
click at [722, 98] on button "Add config" at bounding box center [723, 100] width 72 height 22
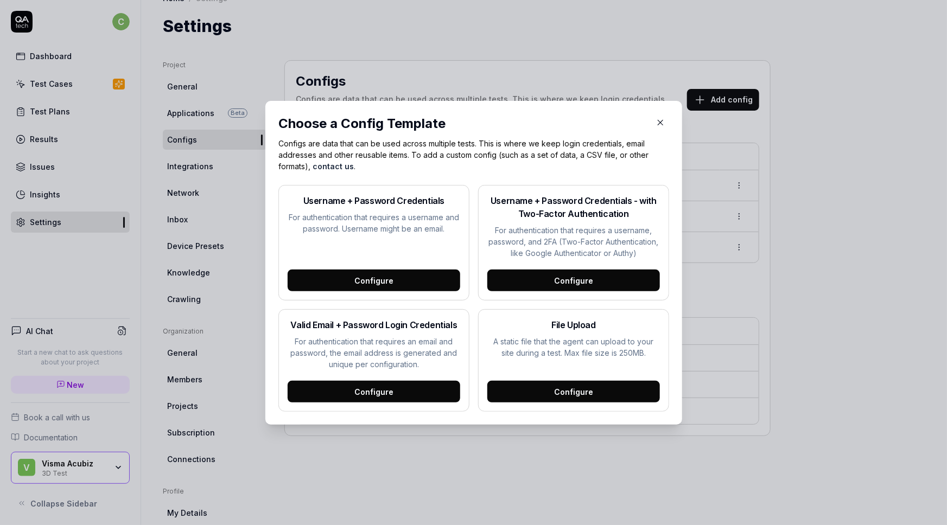
click at [572, 391] on div "Configure" at bounding box center [573, 392] width 173 height 22
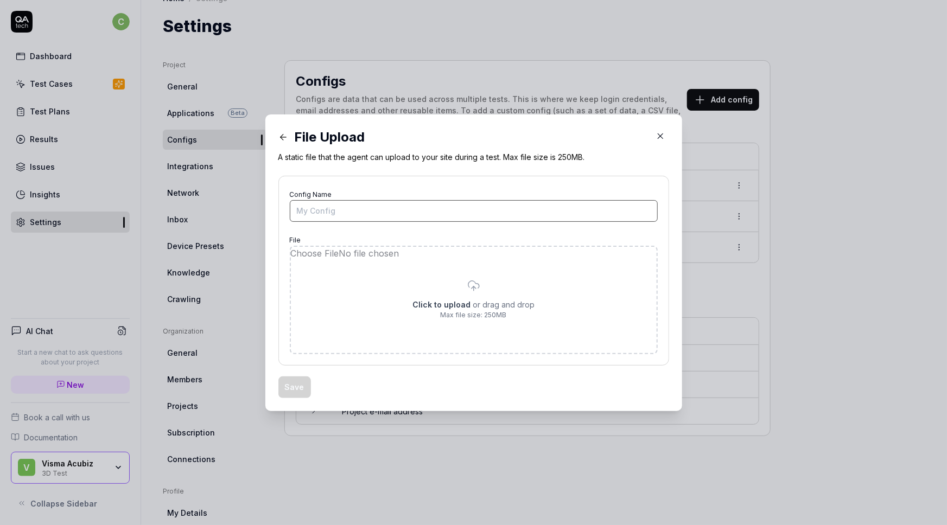
click at [309, 211] on input "Config Name" at bounding box center [474, 211] width 368 height 22
type input "T"
type input "Receipt"
click at [448, 304] on input "file" at bounding box center [474, 300] width 366 height 106
type input "**********"
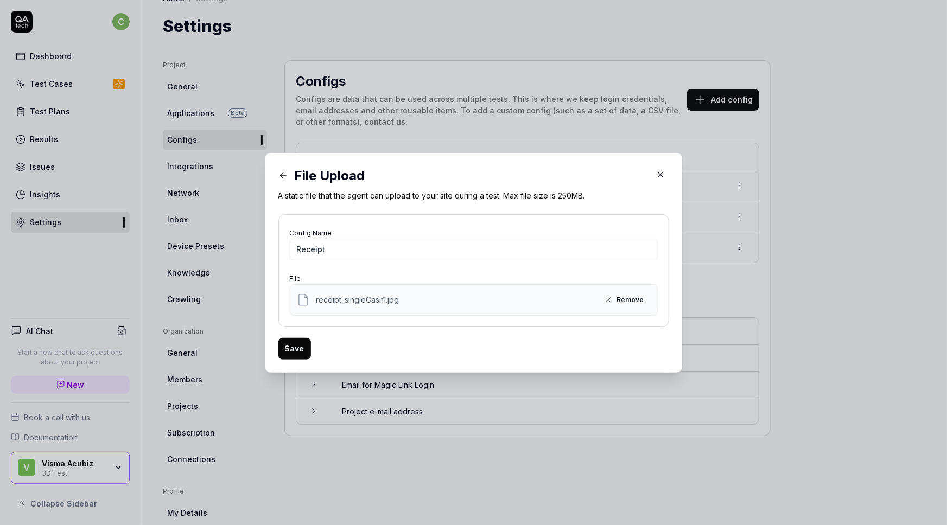
click at [284, 347] on button "Save" at bounding box center [294, 349] width 33 height 22
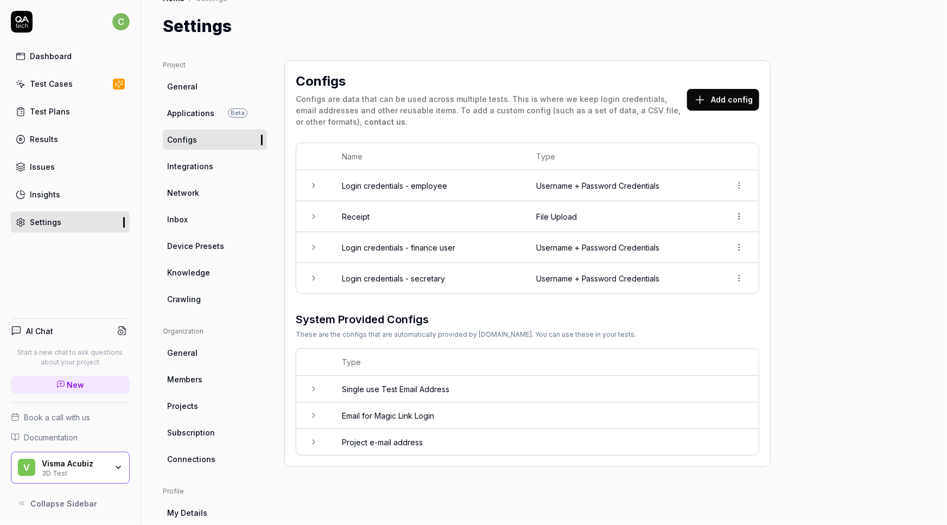
click at [857, 163] on div "Project General Applications Beta Configs Integrations Network Inbox Device Pre…" at bounding box center [544, 331] width 762 height 543
click at [49, 471] on div "3D Test" at bounding box center [74, 472] width 65 height 9
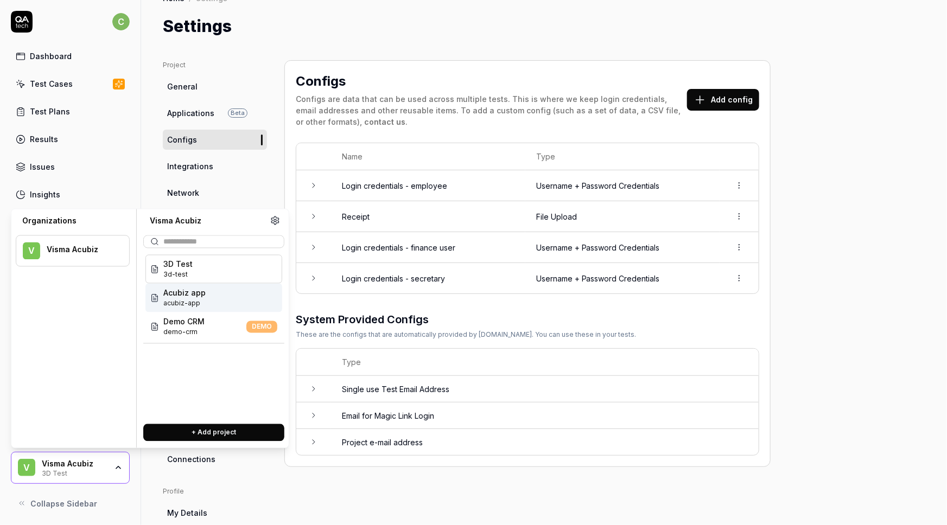
click at [212, 296] on div "Acubiz app acubiz-app" at bounding box center [213, 298] width 137 height 29
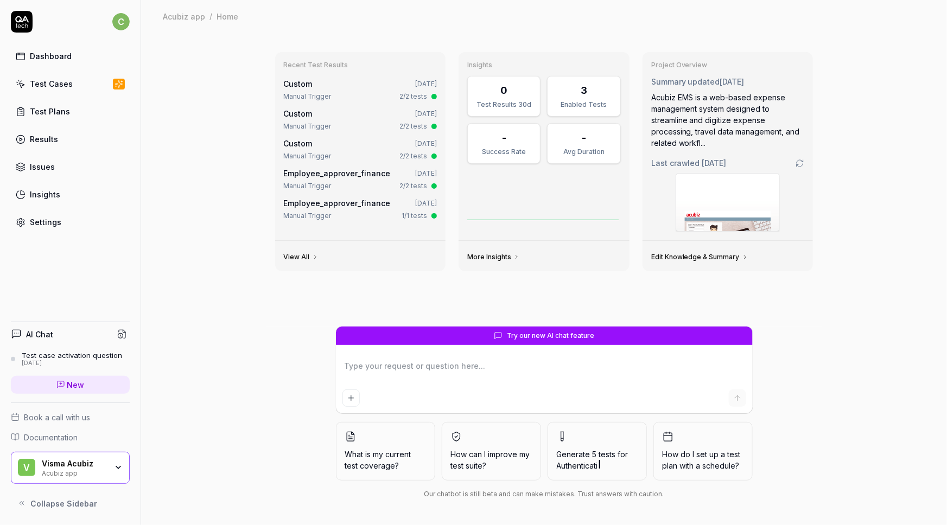
click at [53, 86] on div "Test Cases" at bounding box center [51, 83] width 43 height 11
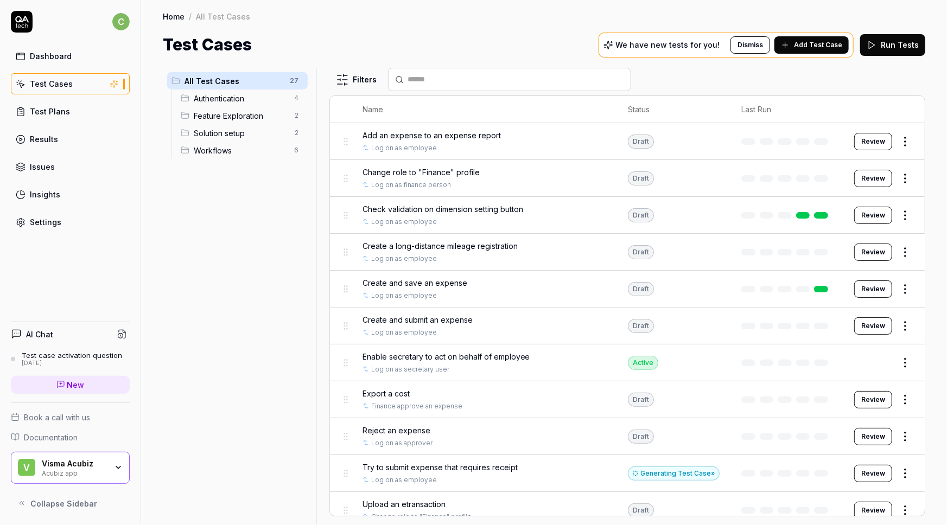
click at [49, 466] on div "Visma Acubiz" at bounding box center [74, 464] width 65 height 10
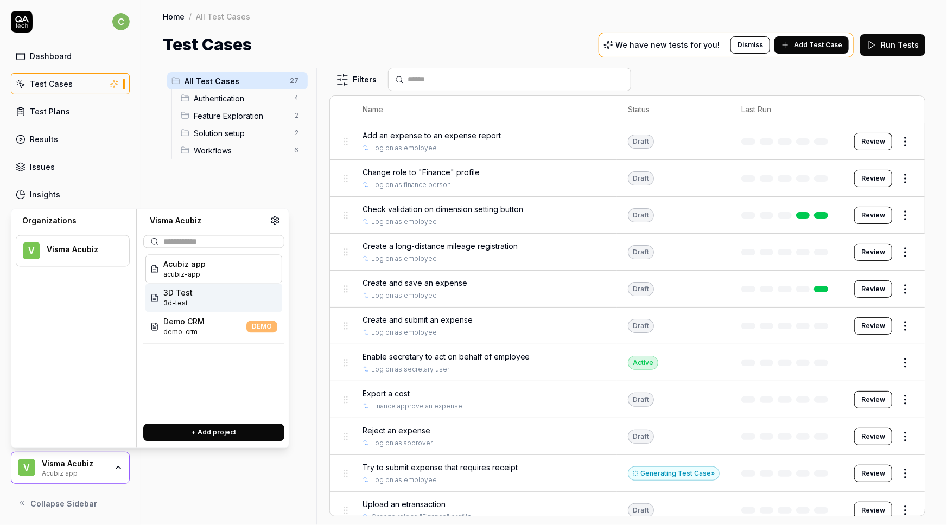
click at [184, 299] on span "3d-test" at bounding box center [177, 304] width 29 height 10
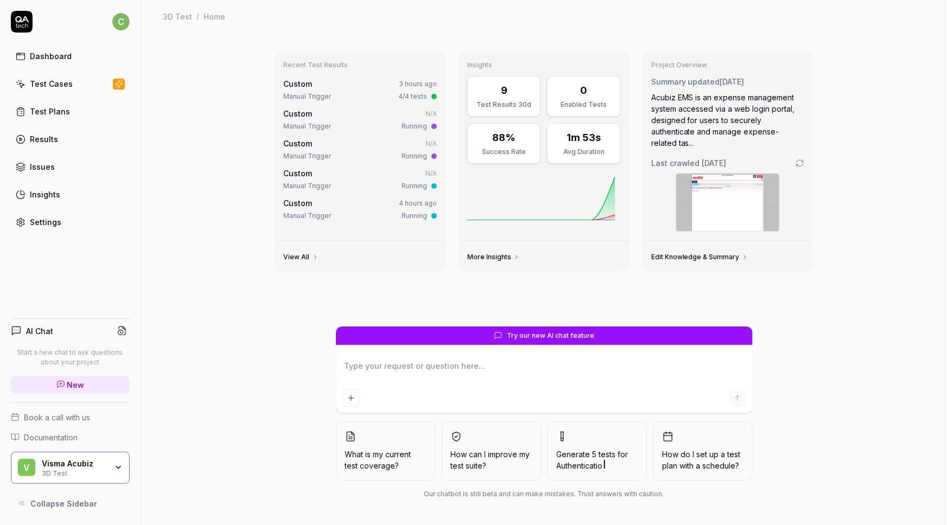
click at [43, 82] on div "Test Cases" at bounding box center [51, 83] width 43 height 11
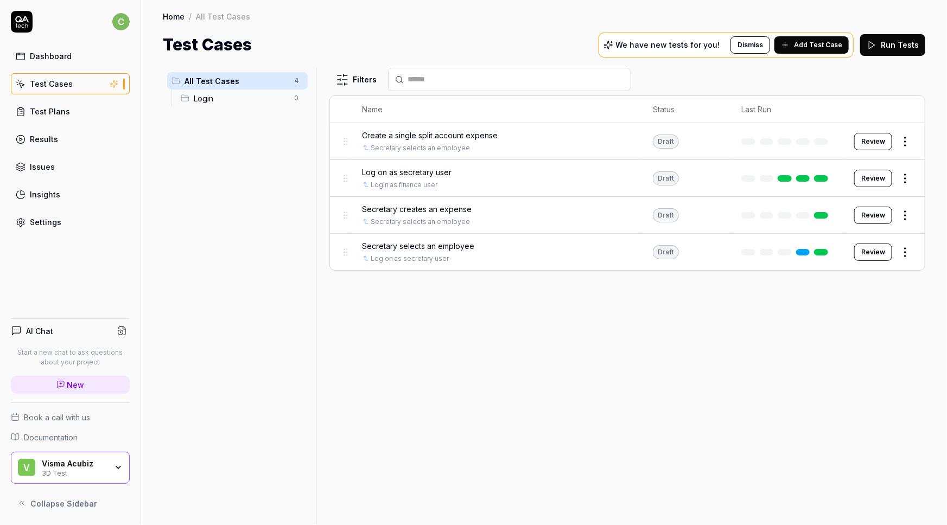
click at [95, 465] on div "Visma Acubiz" at bounding box center [74, 464] width 65 height 10
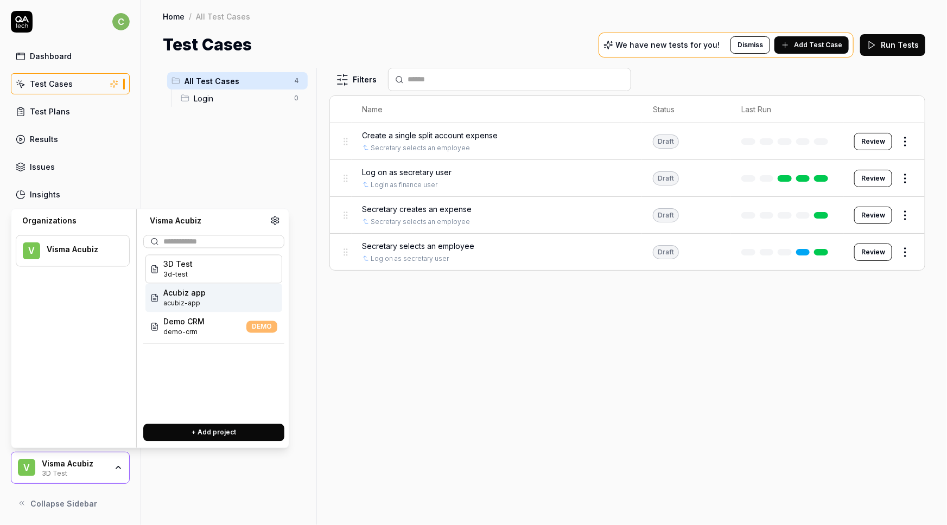
click at [202, 296] on span "Acubiz app" at bounding box center [184, 293] width 42 height 11
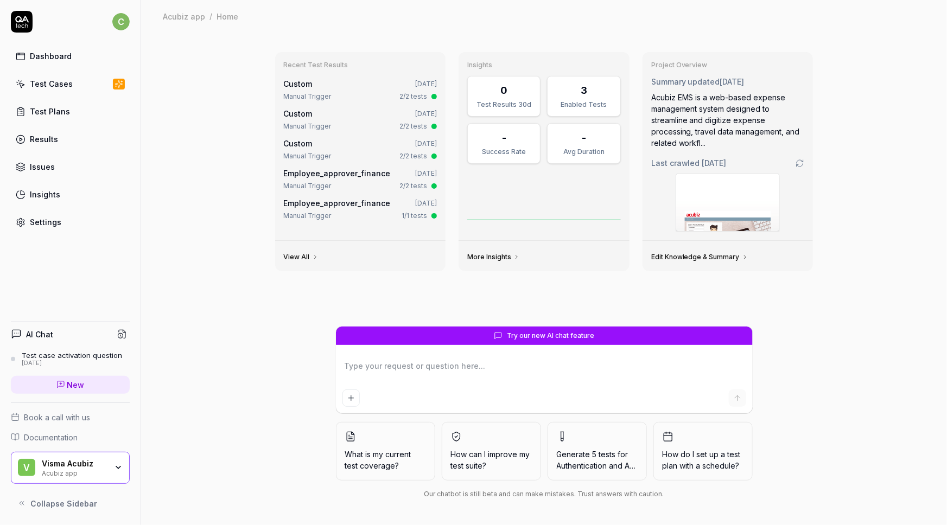
click at [44, 81] on div "Test Cases" at bounding box center [51, 83] width 43 height 11
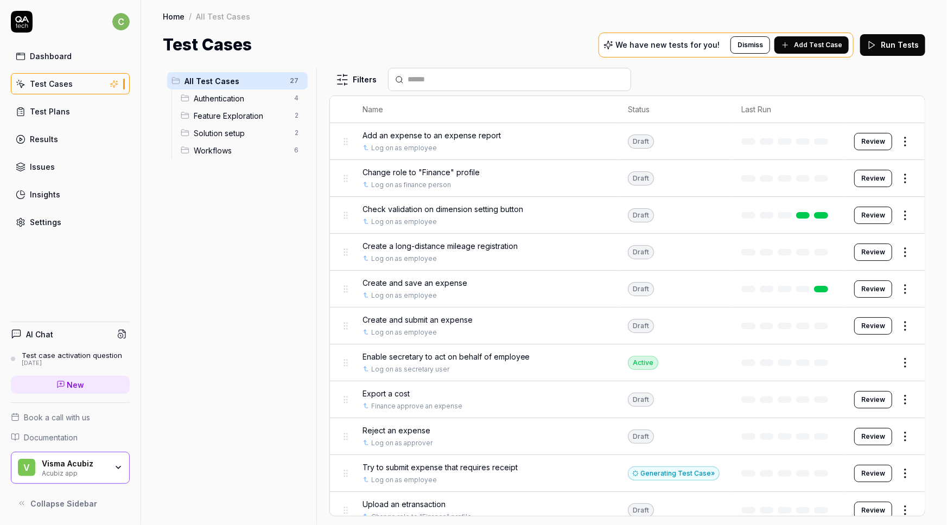
click at [43, 468] on div "Visma Acubiz Acubiz app" at bounding box center [78, 468] width 72 height 18
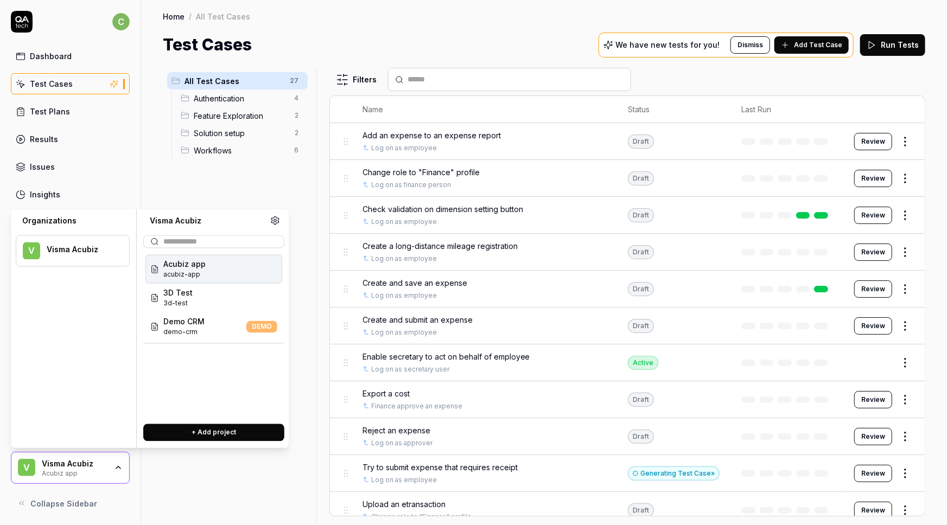
click at [188, 268] on span "Acubiz app" at bounding box center [184, 264] width 42 height 11
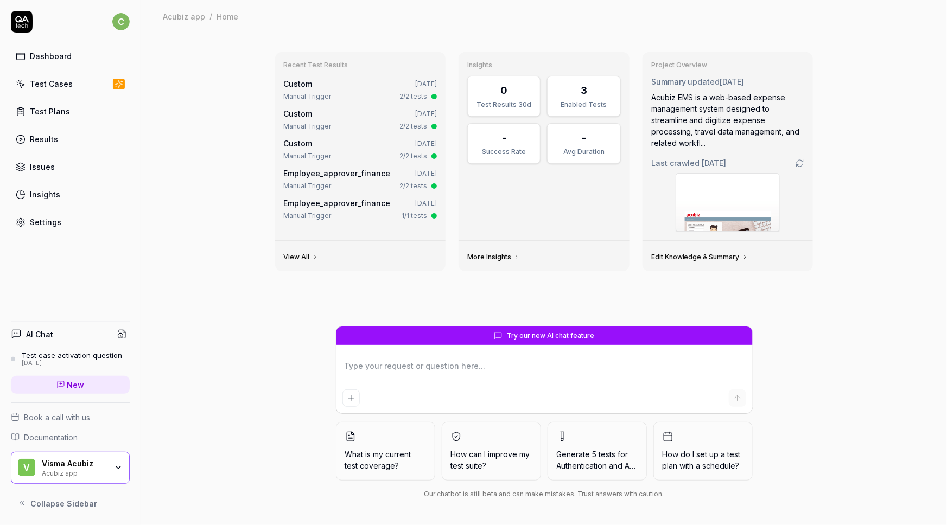
click at [44, 223] on div "Settings" at bounding box center [45, 221] width 31 height 11
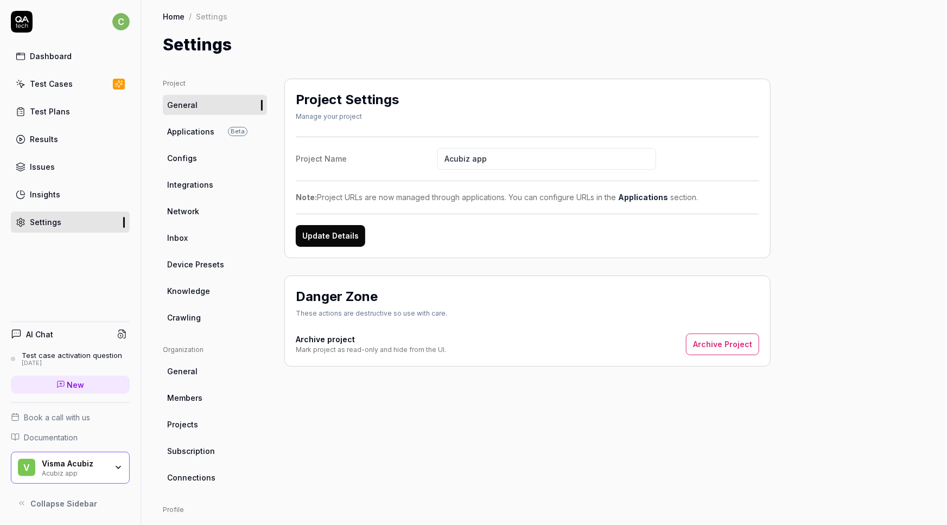
drag, startPoint x: 503, startPoint y: 157, endPoint x: 430, endPoint y: 156, distance: 73.3
click at [430, 156] on label "Project Name Acubiz app" at bounding box center [527, 159] width 463 height 22
click at [435, 43] on div "Settings" at bounding box center [544, 45] width 762 height 24
drag, startPoint x: 504, startPoint y: 160, endPoint x: 281, endPoint y: 146, distance: 222.8
click at [282, 149] on div "Project General Applications Beta Configs Integrations Network Inbox Device Pre…" at bounding box center [544, 350] width 762 height 543
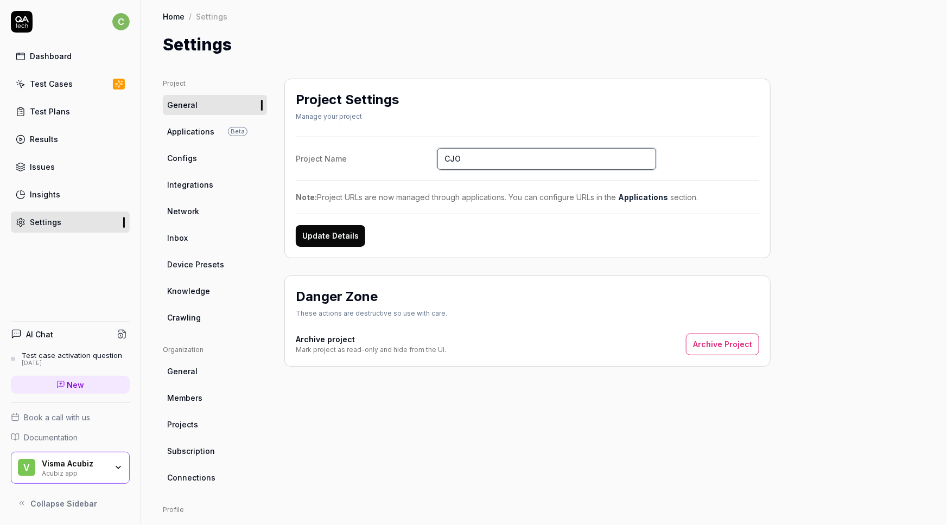
drag, startPoint x: 469, startPoint y: 159, endPoint x: 431, endPoint y: 157, distance: 38.6
click at [431, 157] on label "Project Name CJO" at bounding box center [527, 159] width 463 height 22
click at [477, 164] on input "CJO" at bounding box center [546, 159] width 219 height 22
type input "CJO"
click at [313, 239] on button "Update Details" at bounding box center [330, 236] width 69 height 22
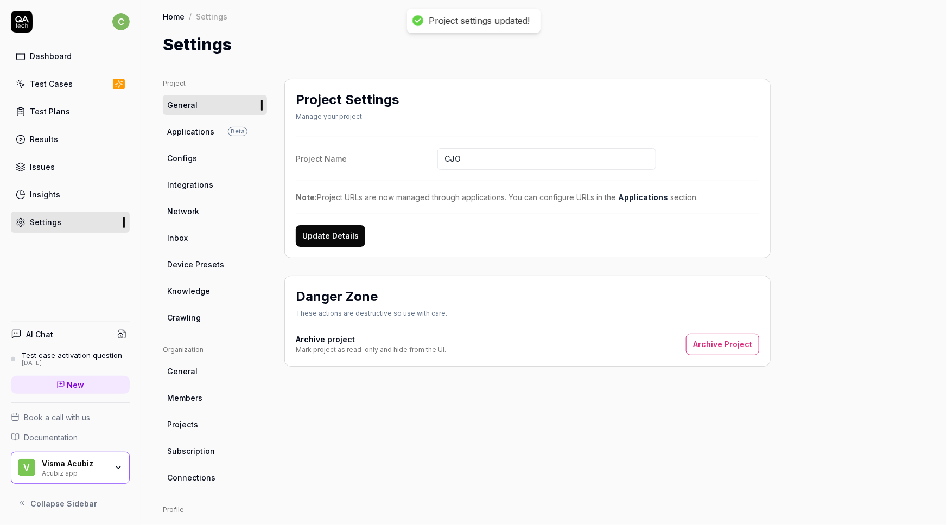
click at [78, 464] on div "Visma Acubiz" at bounding box center [74, 464] width 65 height 10
click at [72, 486] on div "AI Chat Test case activation question [DATE] New Book a call with us Documentat…" at bounding box center [70, 414] width 141 height 202
click at [68, 466] on div "Visma Acubiz" at bounding box center [74, 464] width 65 height 10
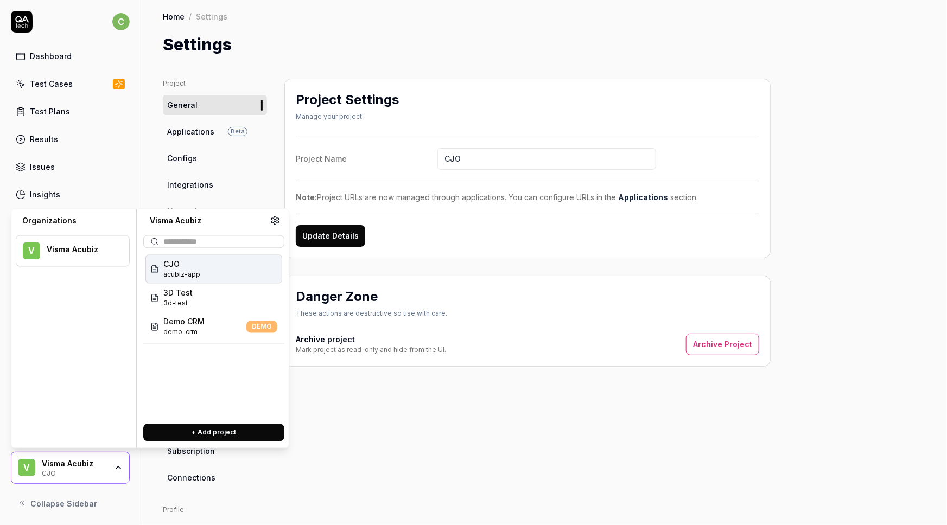
click at [219, 430] on button "+ Add project" at bounding box center [213, 432] width 141 height 17
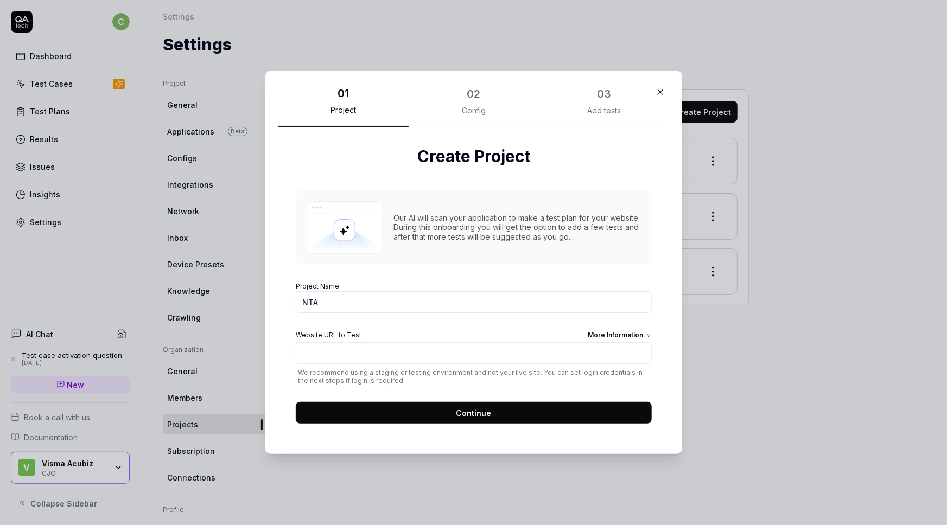
type input "NTA"
click at [372, 352] on input "Website URL to Test More Information" at bounding box center [474, 354] width 356 height 22
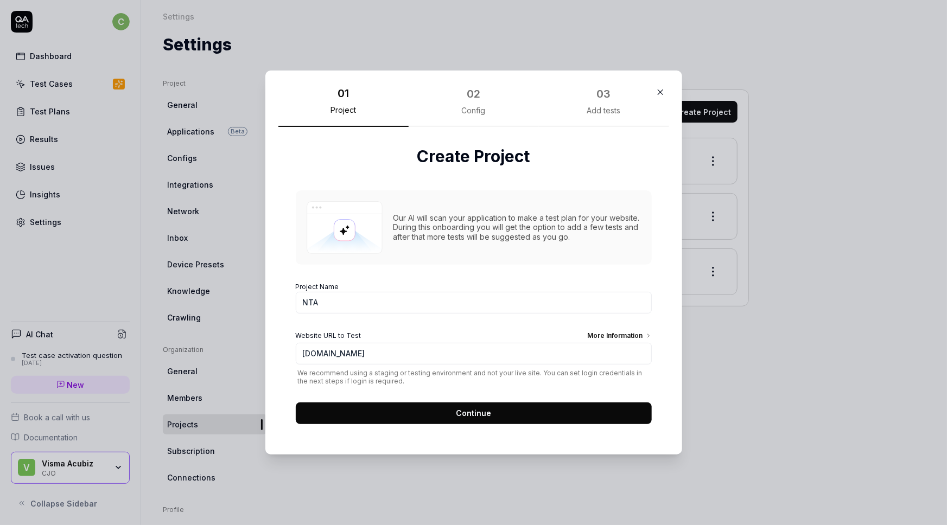
type input "[URL][DOMAIN_NAME]"
click at [443, 413] on button "Continue" at bounding box center [474, 414] width 356 height 22
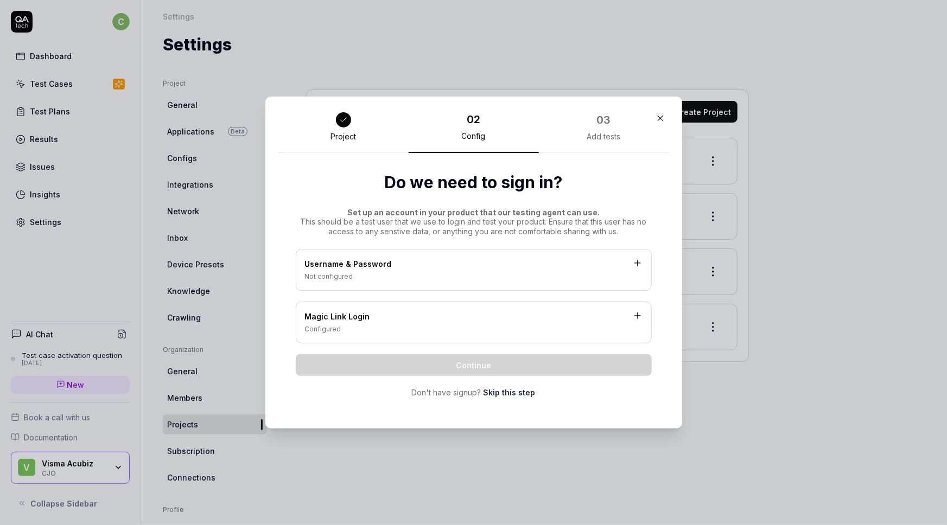
click at [513, 393] on link "Skip this step" at bounding box center [509, 392] width 52 height 11
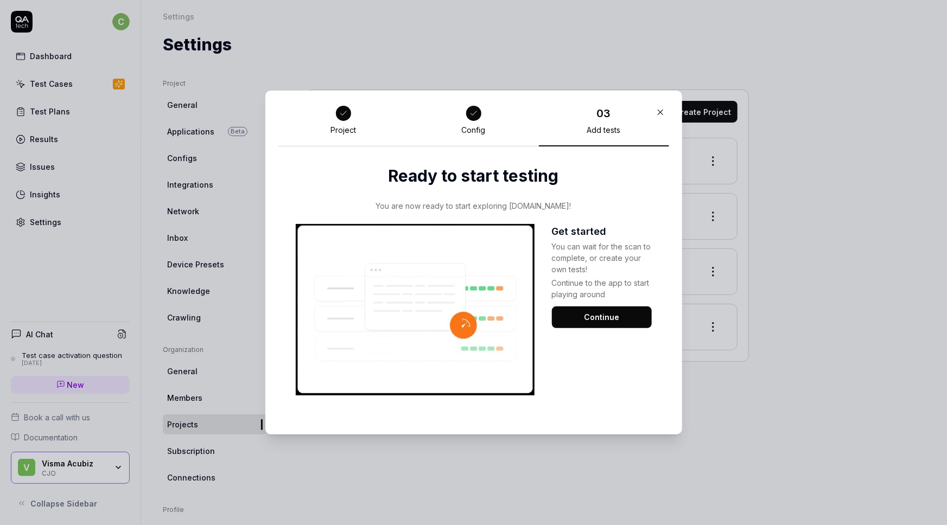
click at [619, 321] on button "Continue" at bounding box center [602, 318] width 100 height 22
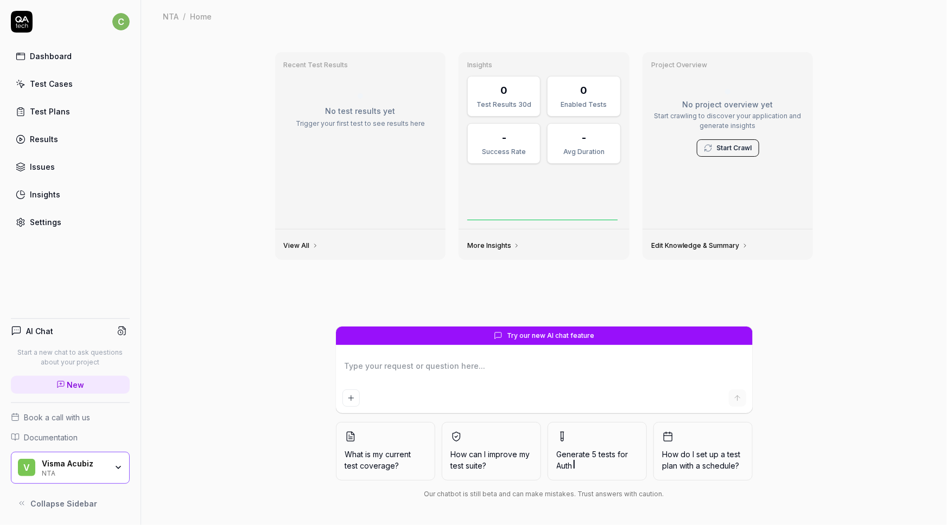
click at [81, 478] on div "V Visma Acubiz NTA" at bounding box center [70, 468] width 119 height 33
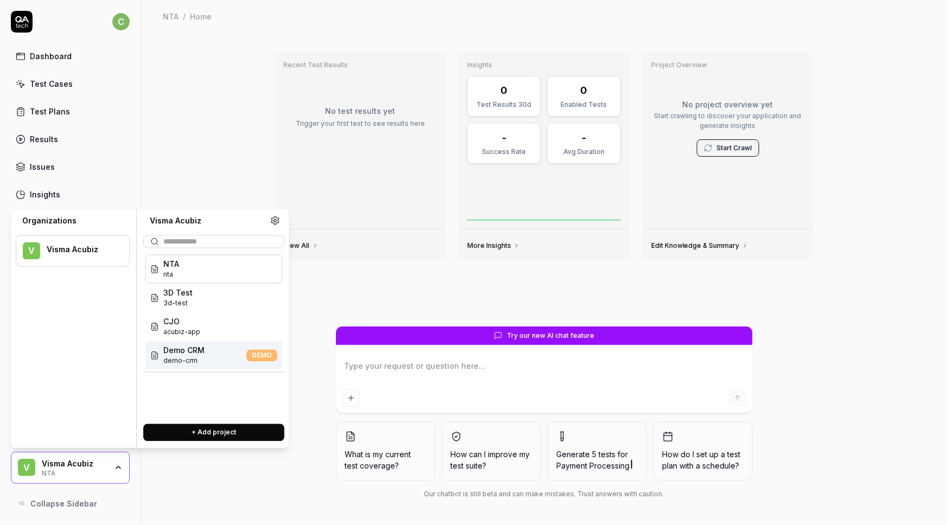
click at [193, 354] on span "Demo CRM" at bounding box center [183, 350] width 41 height 11
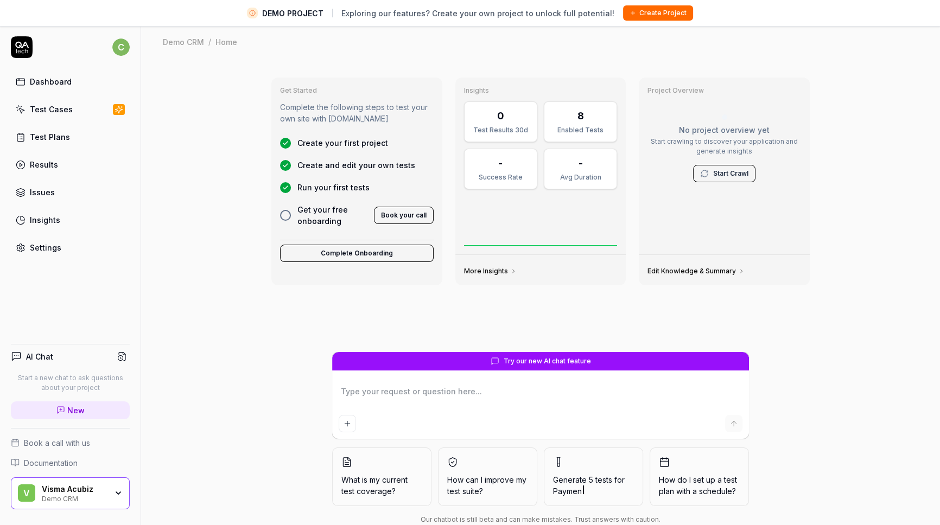
click at [37, 246] on div "Settings" at bounding box center [45, 247] width 31 height 11
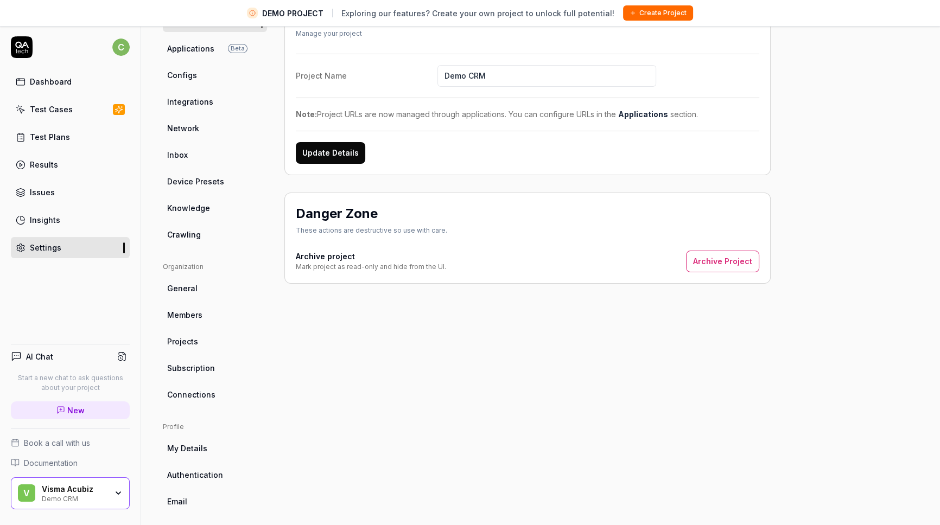
scroll to position [117, 0]
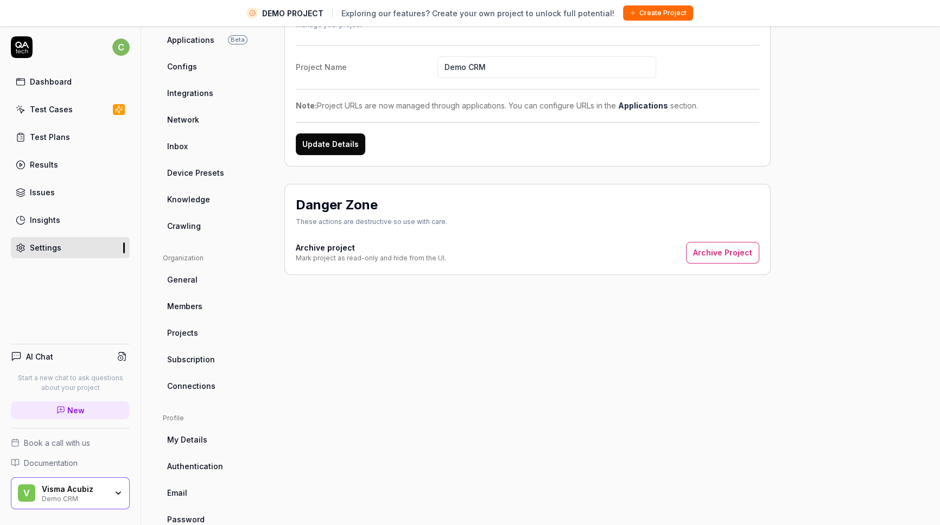
click at [50, 106] on div "Test Cases" at bounding box center [51, 109] width 43 height 11
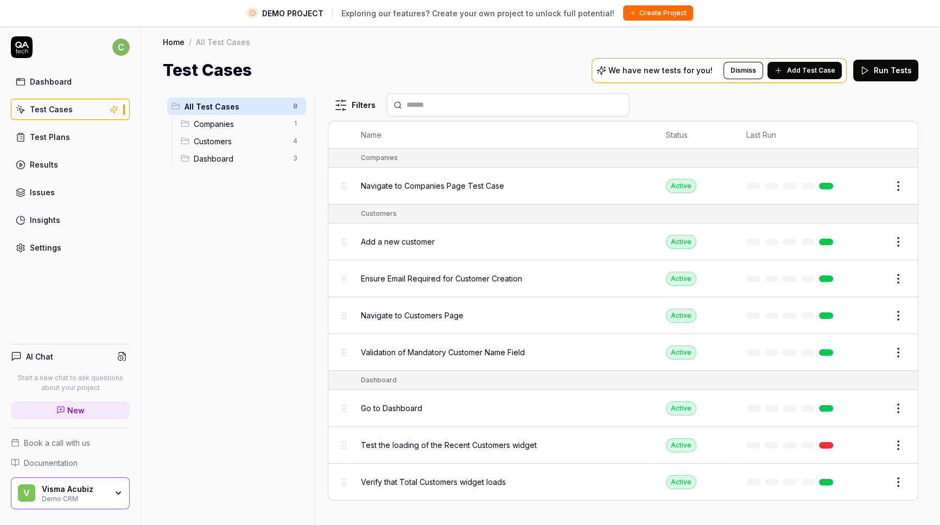
click at [60, 137] on div "Test Plans" at bounding box center [50, 136] width 40 height 11
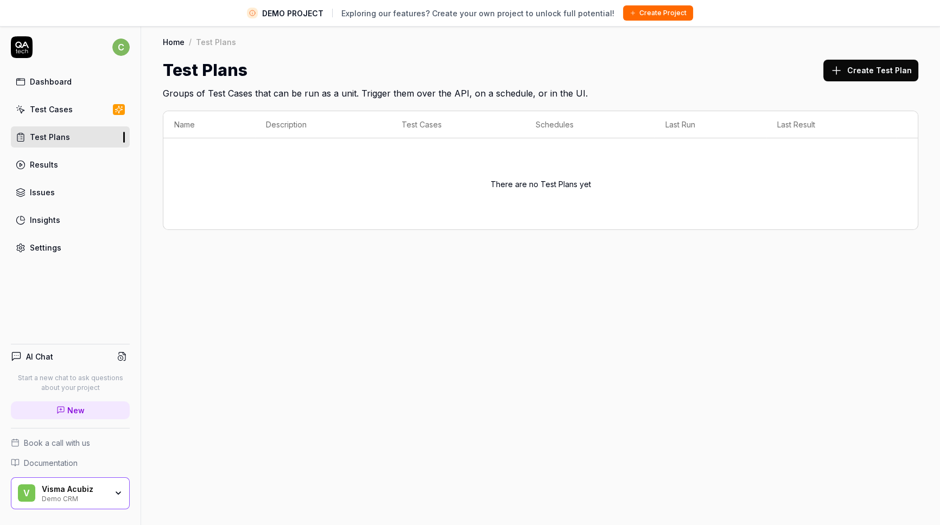
click at [55, 107] on div "Test Cases" at bounding box center [51, 109] width 43 height 11
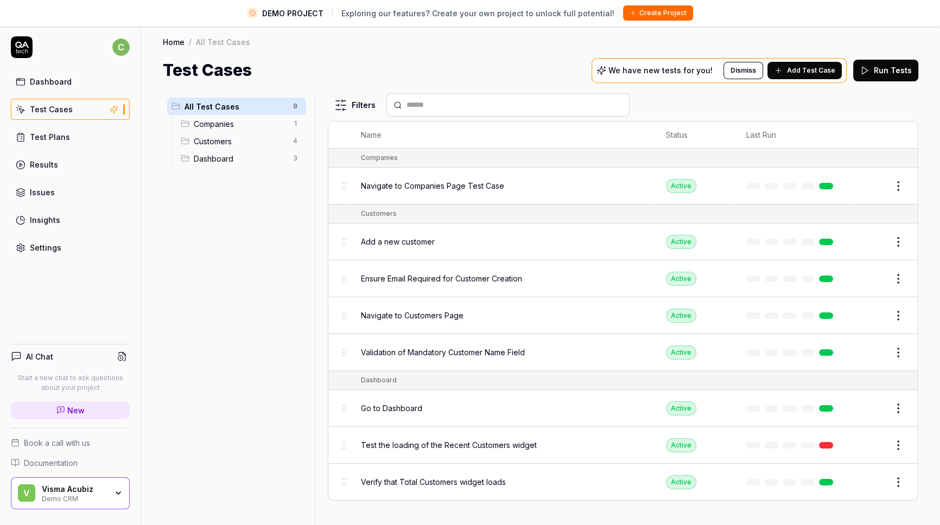
click at [88, 490] on div "Visma Acubiz" at bounding box center [74, 490] width 65 height 10
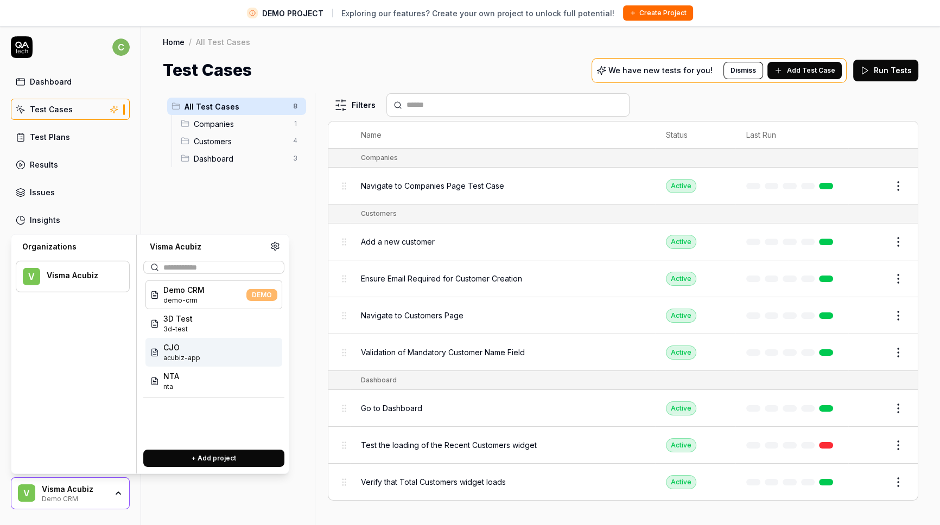
click at [184, 353] on span "acubiz-app" at bounding box center [181, 358] width 37 height 10
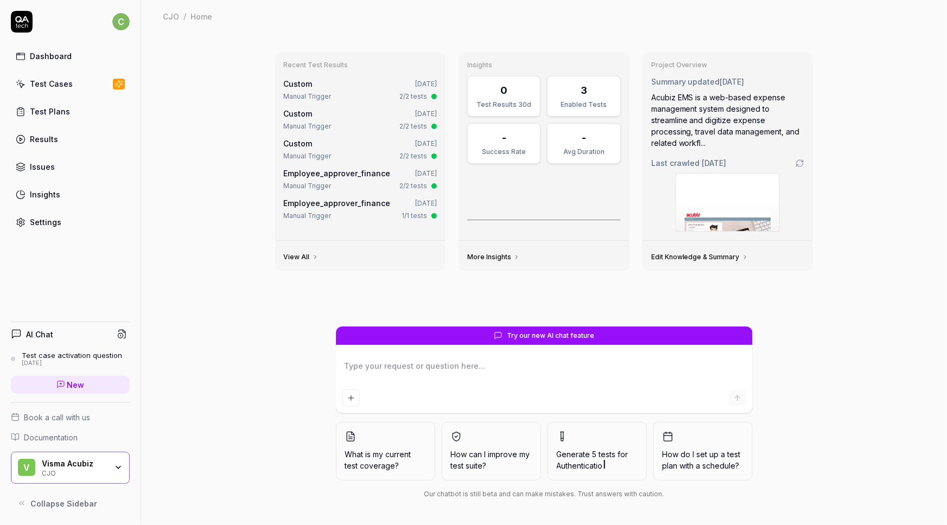
click at [55, 81] on div "Test Cases" at bounding box center [51, 83] width 43 height 11
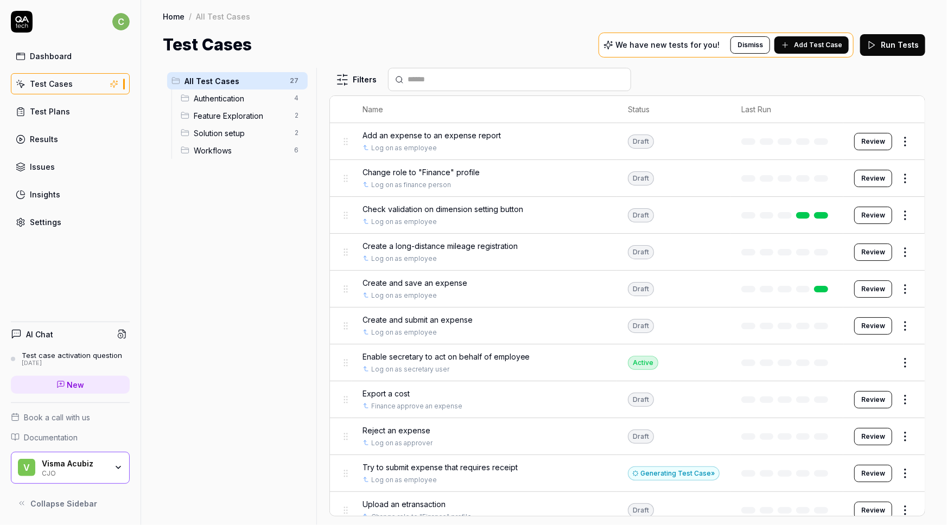
click at [830, 46] on span "Add Test Case" at bounding box center [818, 45] width 48 height 10
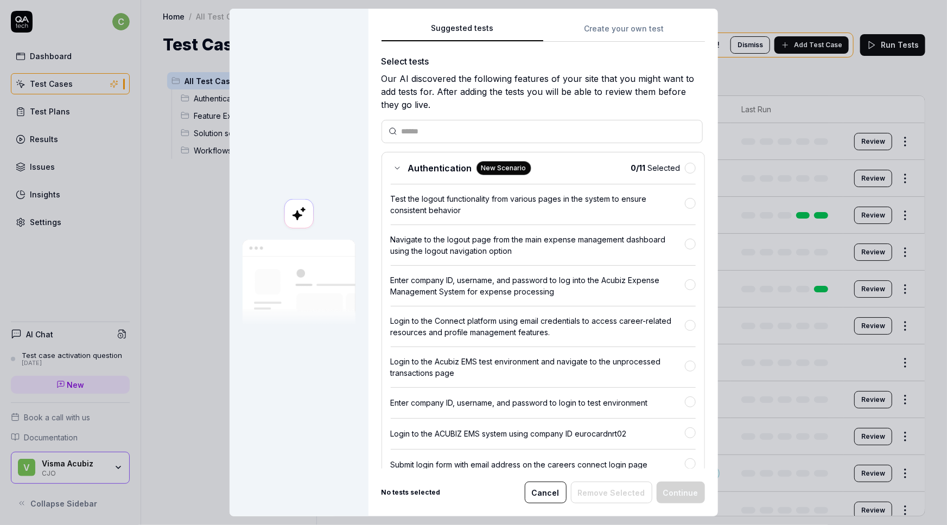
click at [600, 27] on div "Suggested tests Create your own test Select tests Our AI discovered the followi…" at bounding box center [542, 263] width 349 height 508
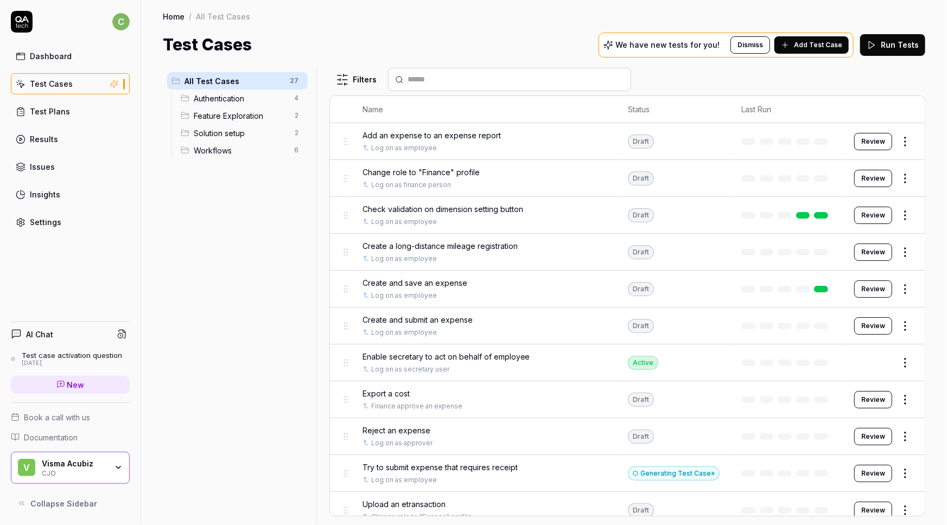
click at [899, 138] on html "c Dashboard Test Cases Test Plans Results Issues Insights Settings AI Chat Test…" at bounding box center [473, 262] width 947 height 525
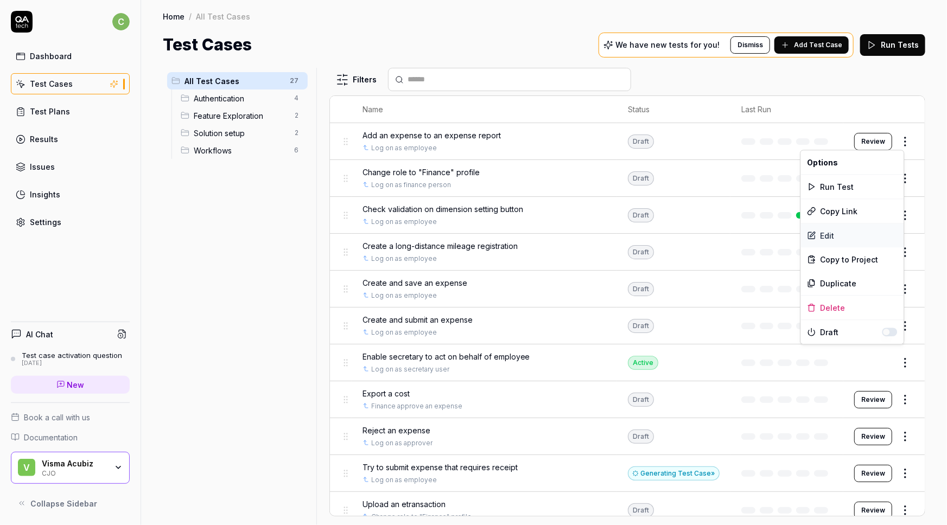
click at [834, 234] on div "Edit" at bounding box center [852, 236] width 103 height 24
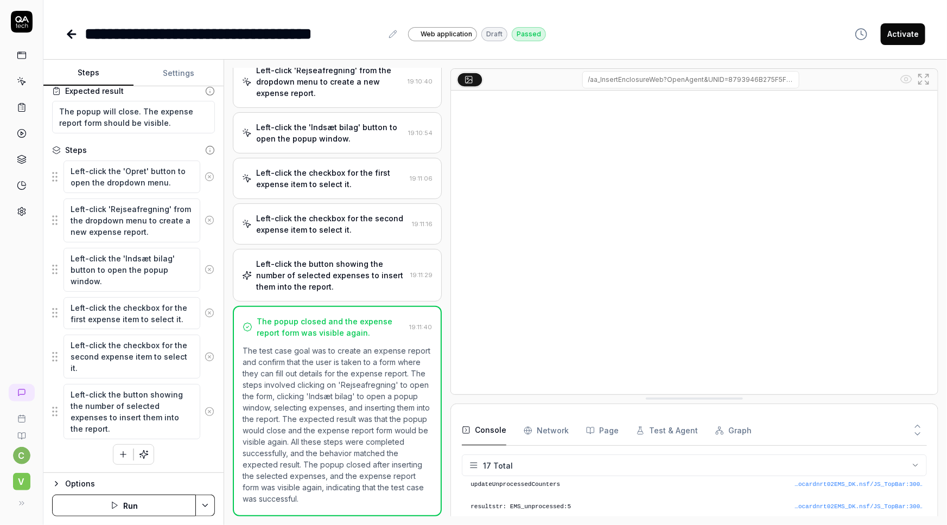
scroll to position [303, 0]
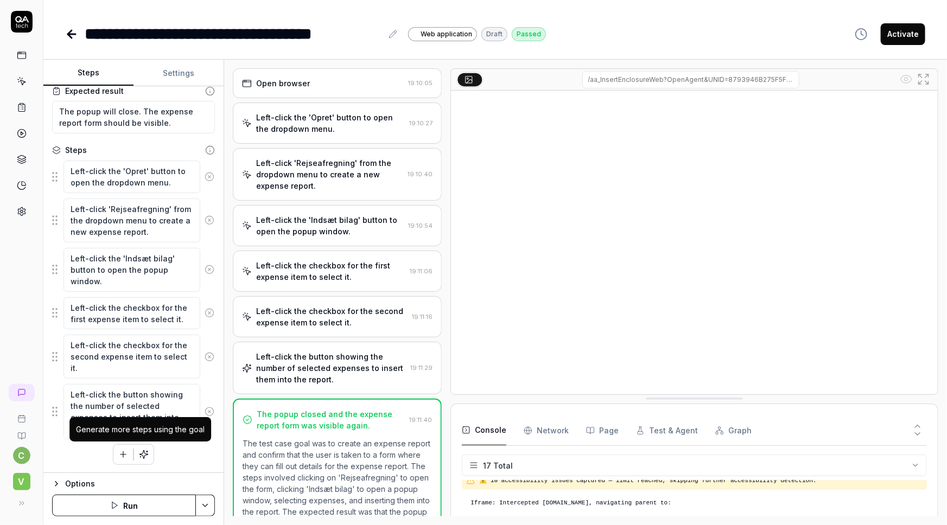
click at [145, 456] on button "button" at bounding box center [144, 455] width 20 height 20
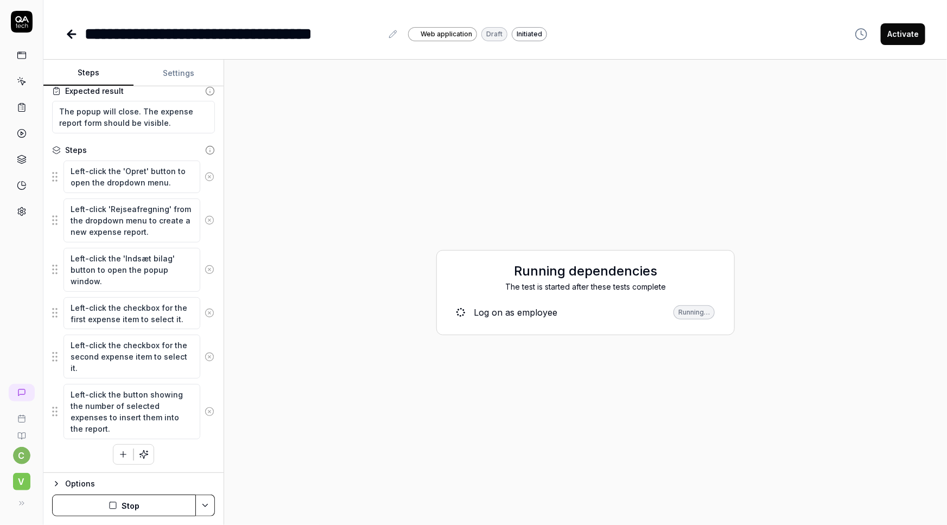
click at [212, 506] on html "**********" at bounding box center [473, 262] width 947 height 525
click at [310, 317] on html "**********" at bounding box center [473, 262] width 947 height 525
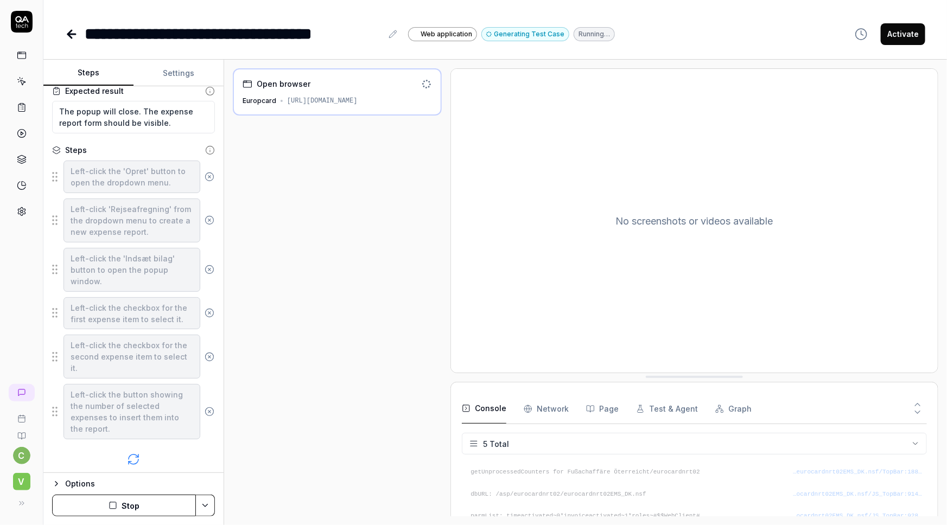
scroll to position [61, 0]
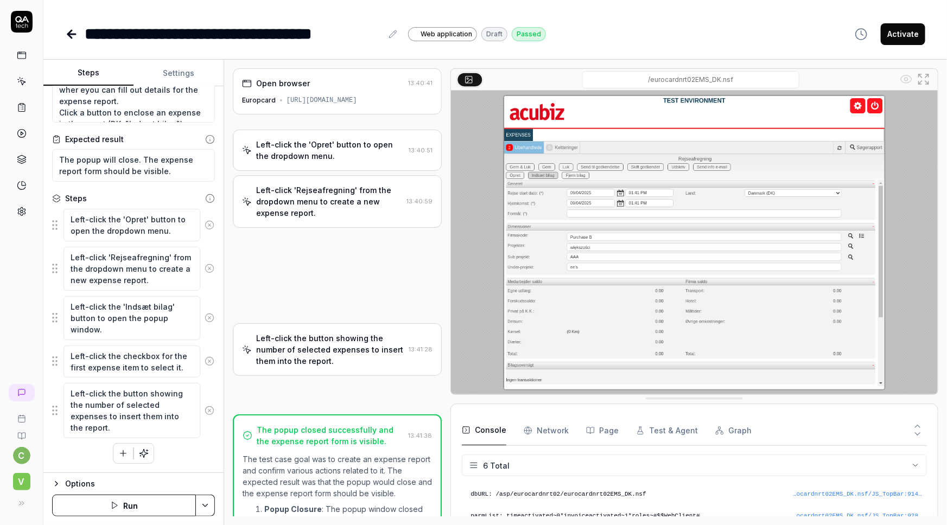
type textarea "*"
